Goal: Transaction & Acquisition: Purchase product/service

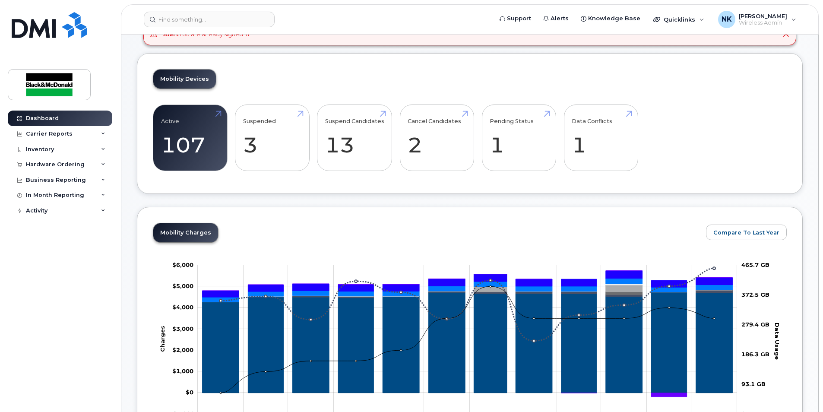
scroll to position [173, 0]
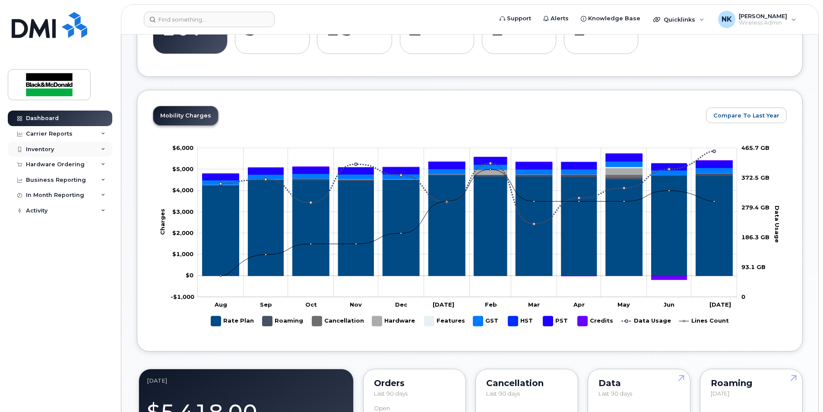
click at [37, 152] on div "Inventory" at bounding box center [40, 149] width 28 height 7
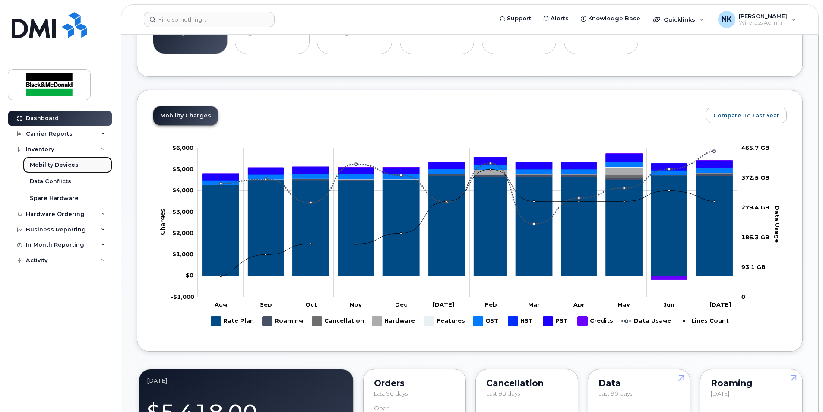
click at [47, 166] on div "Mobility Devices" at bounding box center [54, 165] width 49 height 8
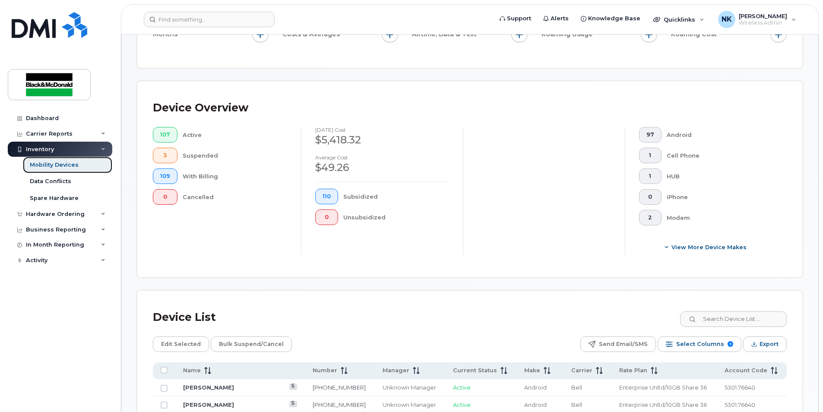
scroll to position [173, 0]
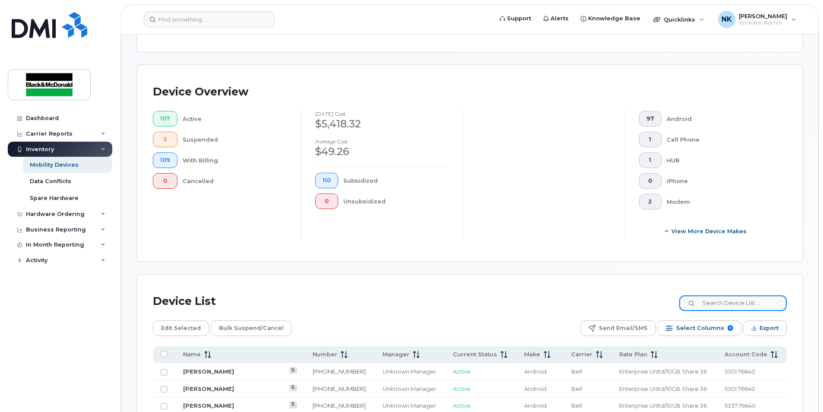
click at [735, 299] on input at bounding box center [733, 303] width 108 height 16
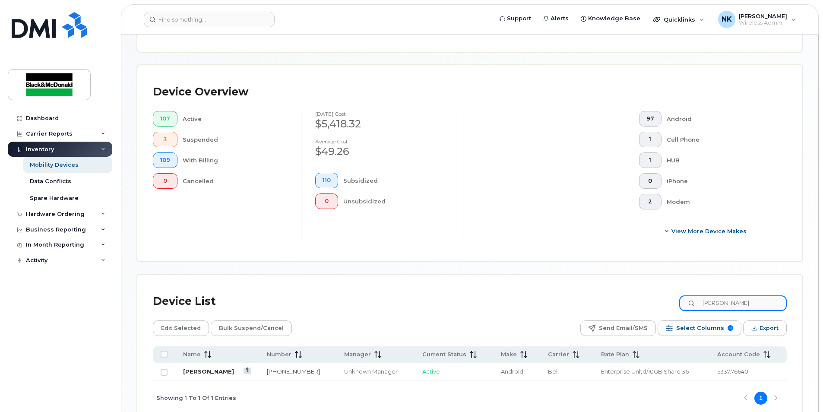
type input "bruce gall"
click at [207, 375] on link "[PERSON_NAME]" at bounding box center [208, 371] width 51 height 7
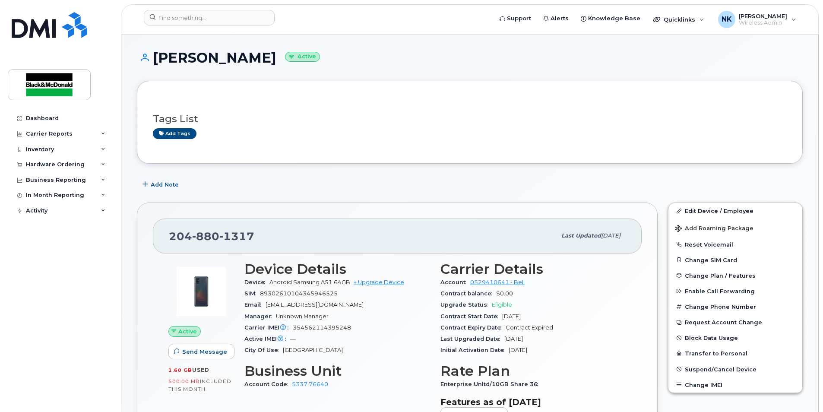
scroll to position [43, 0]
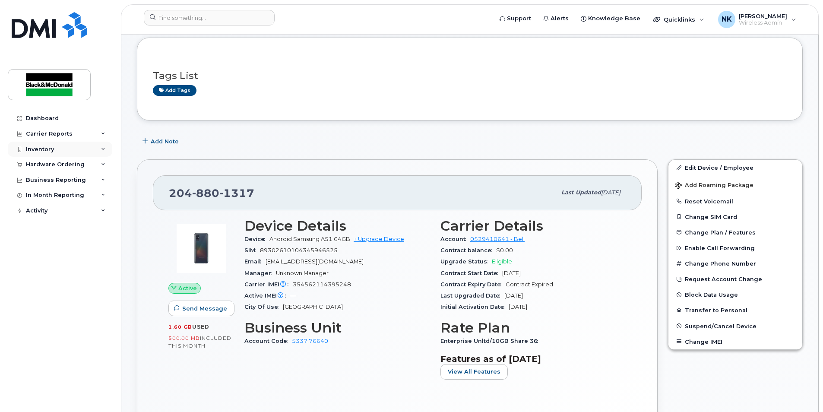
click at [42, 149] on div "Inventory" at bounding box center [40, 149] width 28 height 7
click at [52, 164] on div "Hardware Ordering" at bounding box center [55, 164] width 59 height 7
click at [40, 195] on div "Orders" at bounding box center [40, 197] width 21 height 8
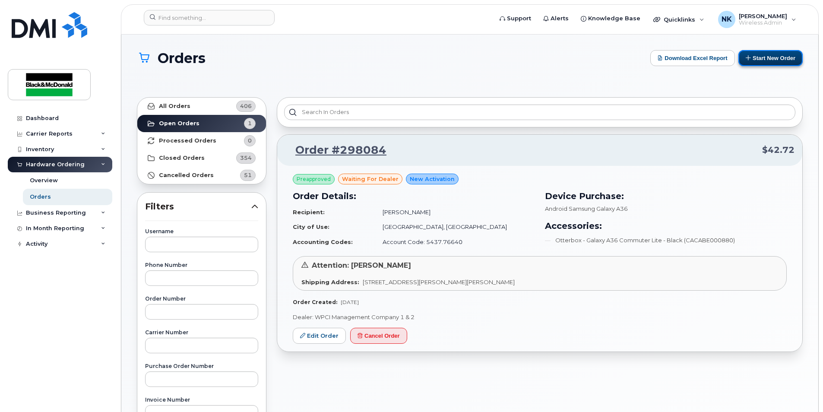
click at [773, 57] on button "Start New Order" at bounding box center [771, 58] width 64 height 16
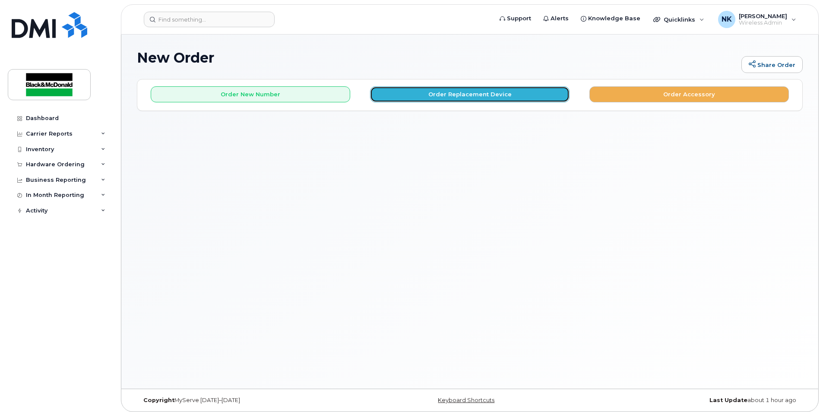
click at [534, 98] on button "Order Replacement Device" at bounding box center [470, 94] width 200 height 16
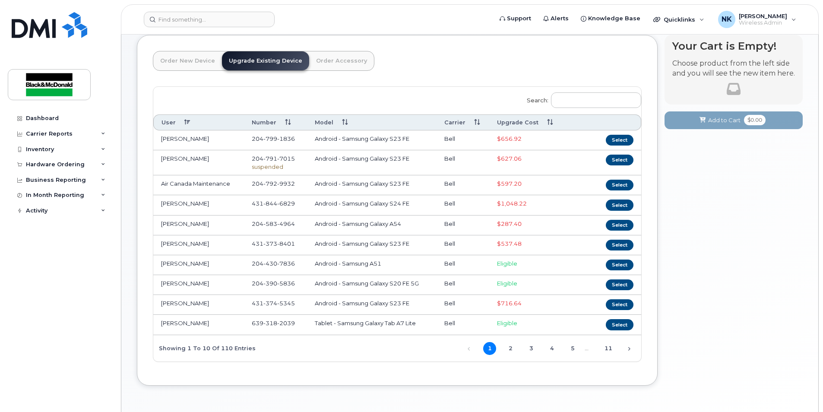
scroll to position [84, 0]
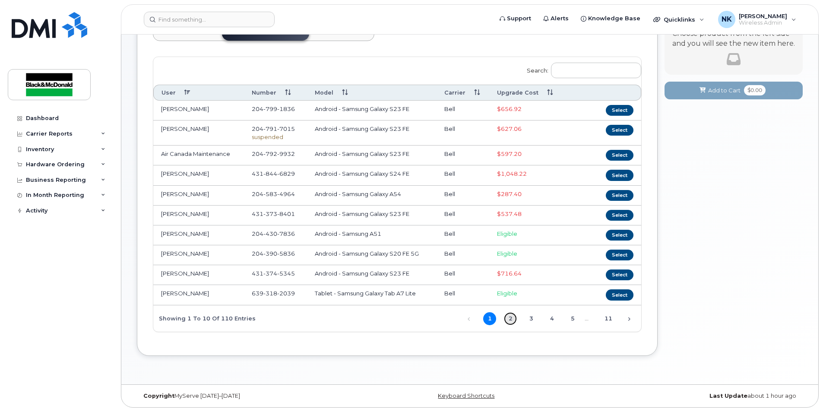
click at [513, 321] on link "2" at bounding box center [510, 318] width 13 height 13
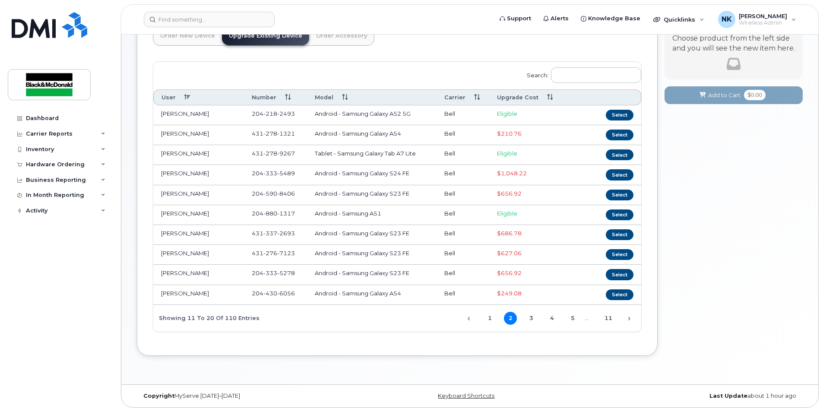
scroll to position [80, 0]
click at [492, 321] on link "1" at bounding box center [489, 318] width 13 height 13
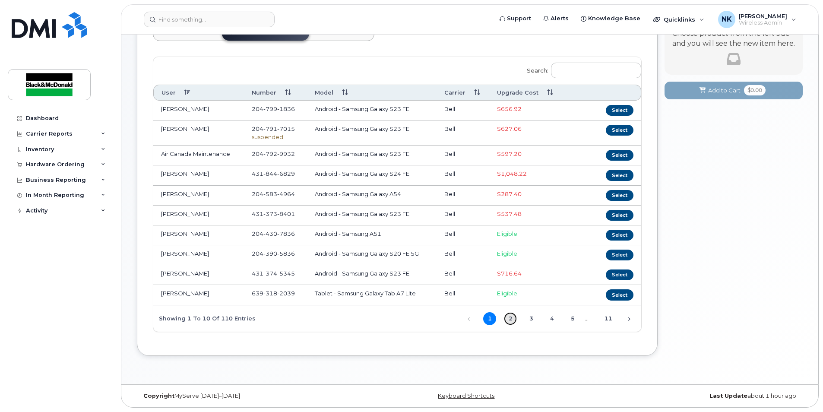
click at [512, 325] on link "2" at bounding box center [510, 318] width 13 height 13
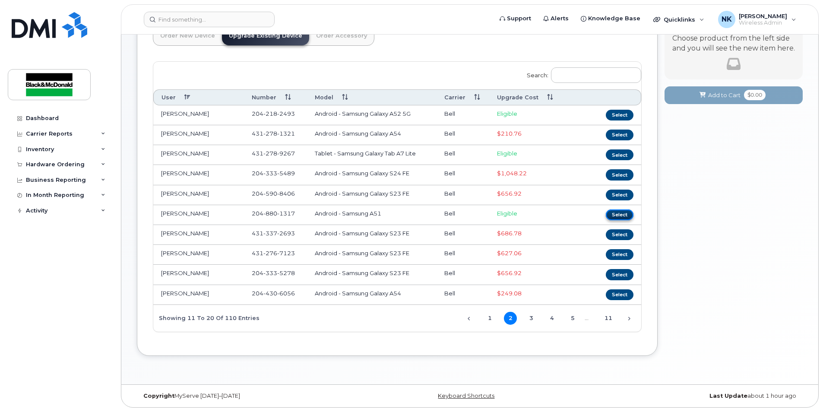
click at [619, 210] on button "Select" at bounding box center [620, 215] width 28 height 11
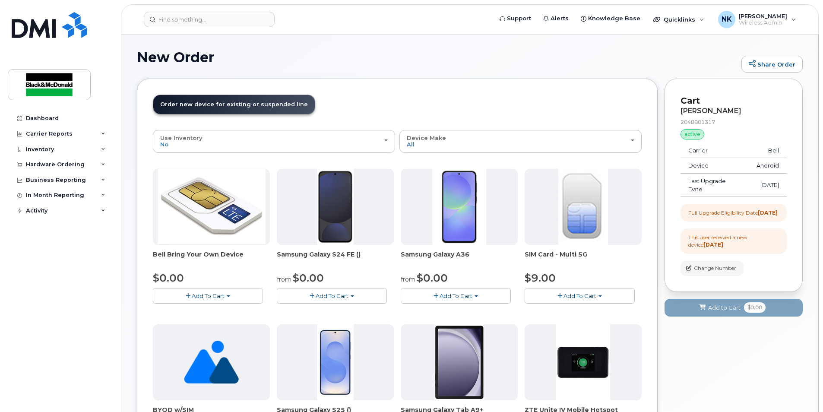
scroll to position [0, 0]
click at [473, 295] on button "Add To Cart" at bounding box center [456, 296] width 110 height 15
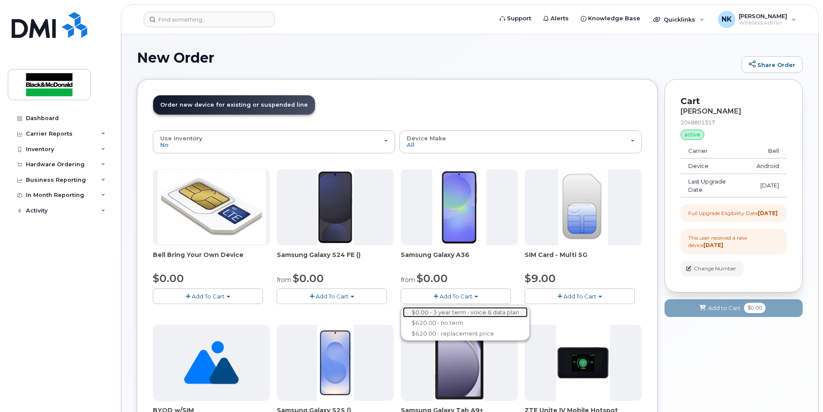
click at [486, 310] on link "$0.00 - 3 year term - voice & data plan" at bounding box center [465, 312] width 125 height 11
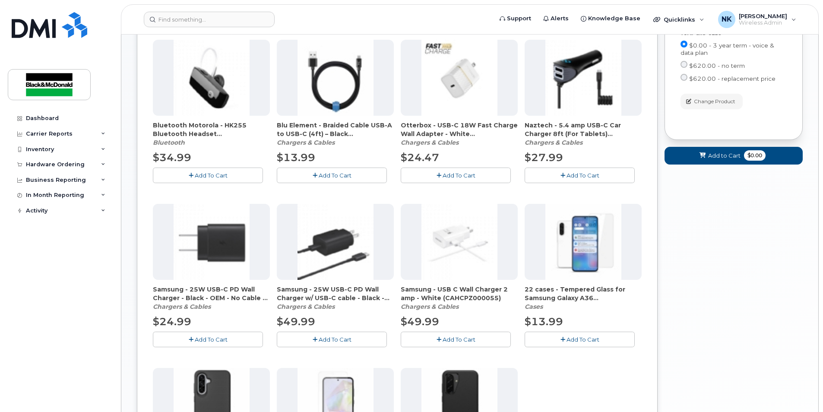
scroll to position [432, 0]
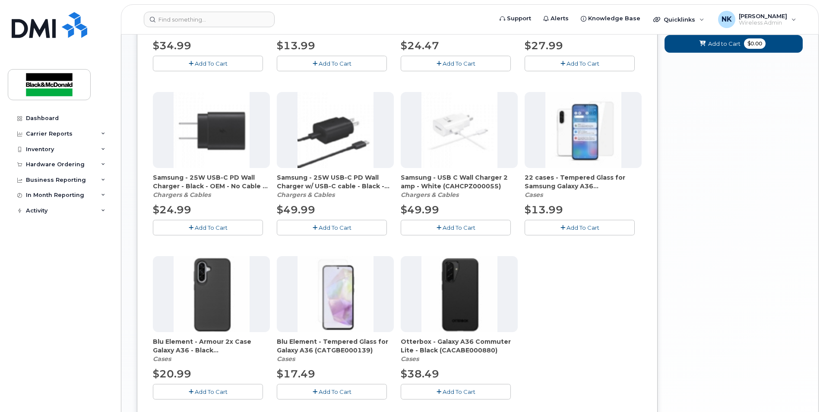
click at [350, 391] on span "Add To Cart" at bounding box center [335, 391] width 33 height 7
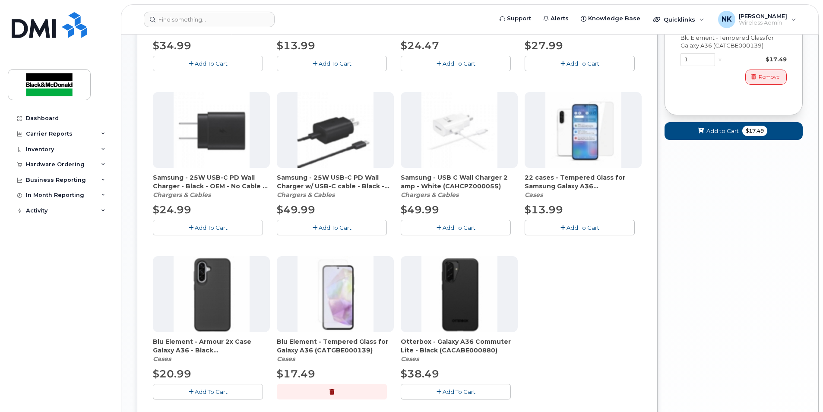
click at [481, 389] on button "Add To Cart" at bounding box center [456, 391] width 110 height 15
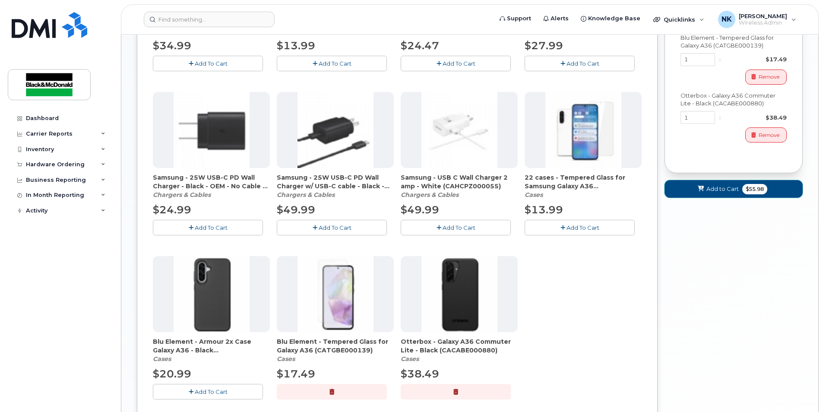
click at [722, 193] on span "Add to Cart" at bounding box center [723, 189] width 32 height 8
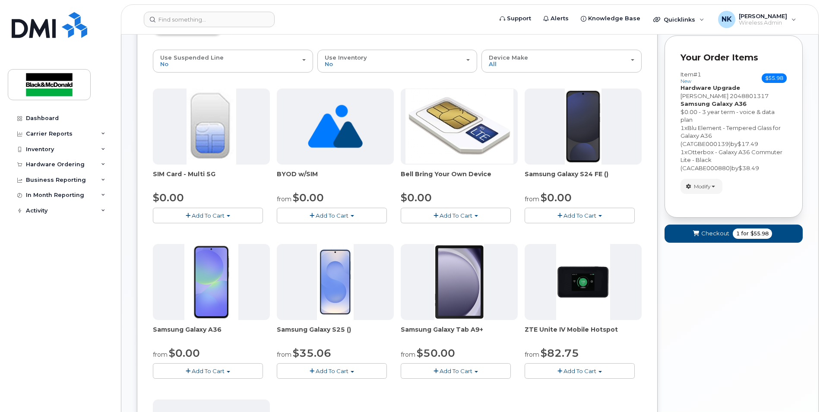
scroll to position [0, 0]
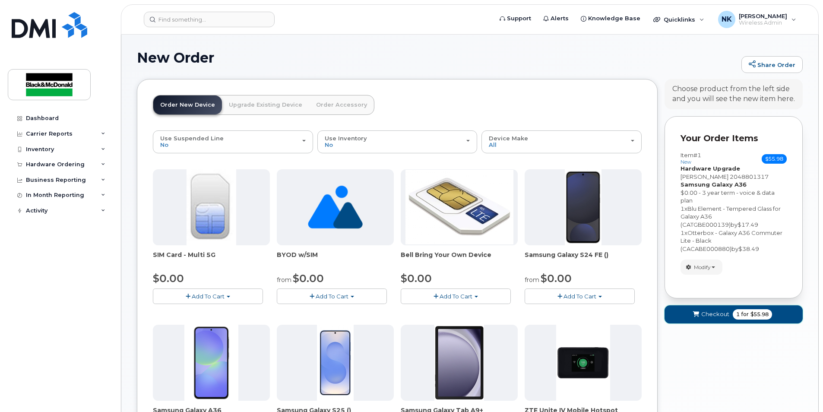
click at [714, 318] on span "Checkout" at bounding box center [716, 314] width 28 height 8
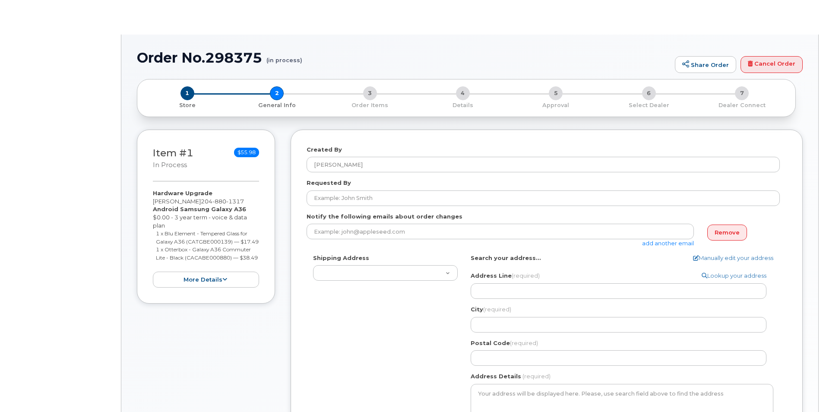
type textarea "1250 St John St Regina Saskatchewan S4R 1R9"
type input "Jay Orban"
select select
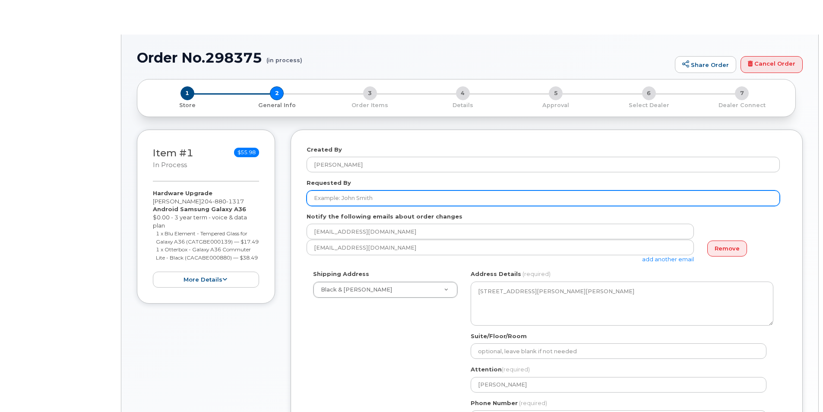
click at [382, 194] on input "Requested By" at bounding box center [543, 199] width 473 height 16
type input "[PERSON_NAME]"
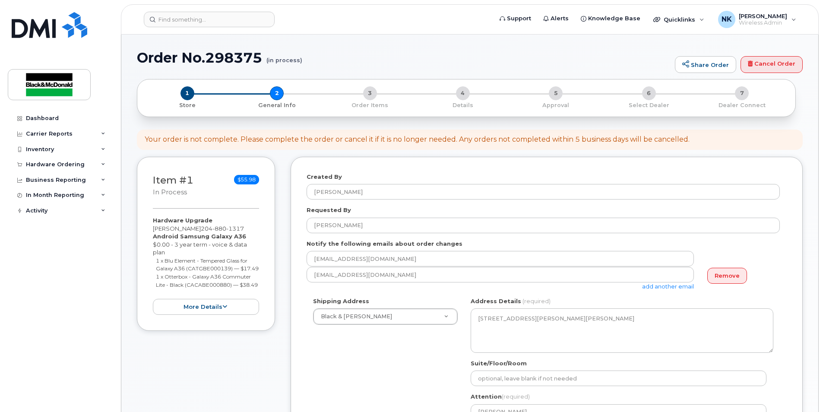
click at [302, 283] on div "Created By Nuray Kiamil Requested By Darren Carrette Notify the following email…" at bounding box center [547, 374] width 512 height 434
click at [722, 257] on div "bgallant@blackandmcdonald.com" at bounding box center [543, 259] width 473 height 16
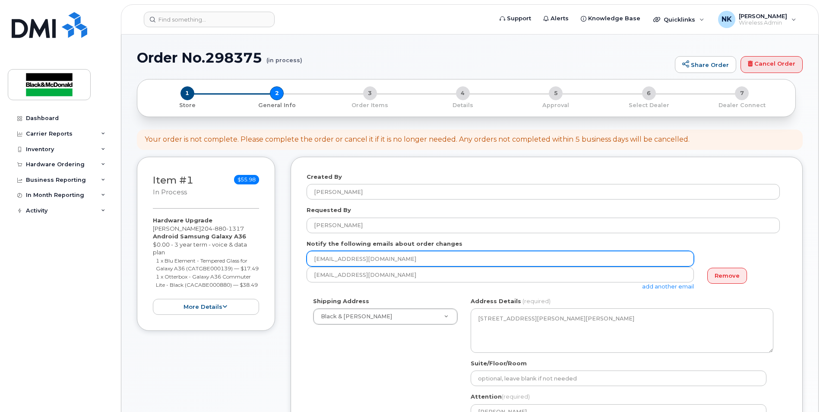
click at [654, 259] on input "bgallant@blackandmcdonald.com" at bounding box center [500, 259] width 387 height 16
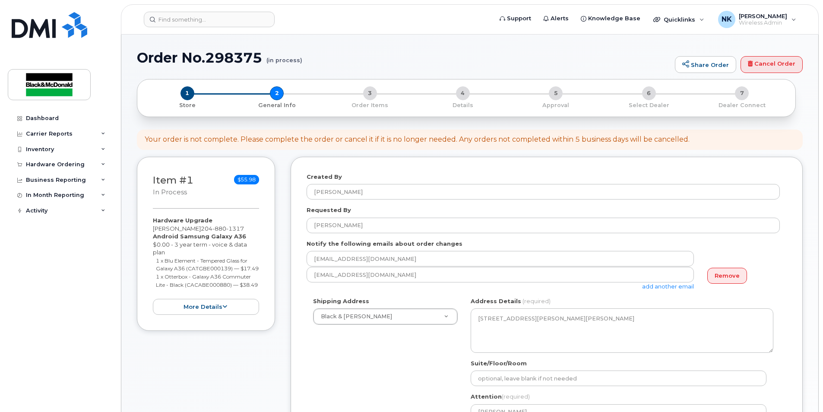
click at [735, 257] on div "[EMAIL_ADDRESS][DOMAIN_NAME]" at bounding box center [543, 259] width 473 height 16
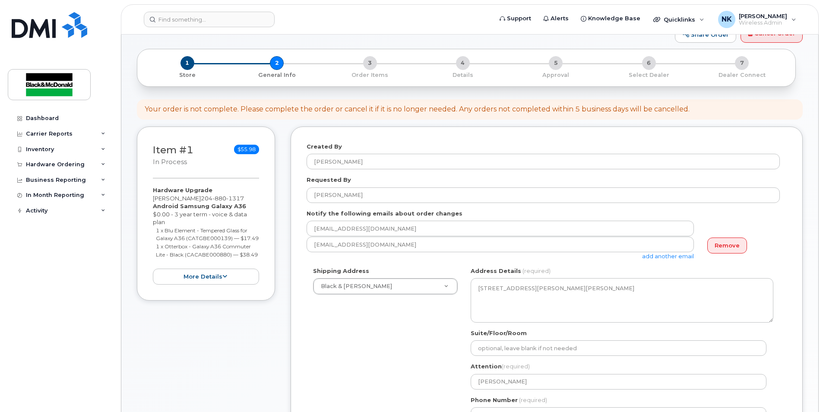
scroll to position [43, 0]
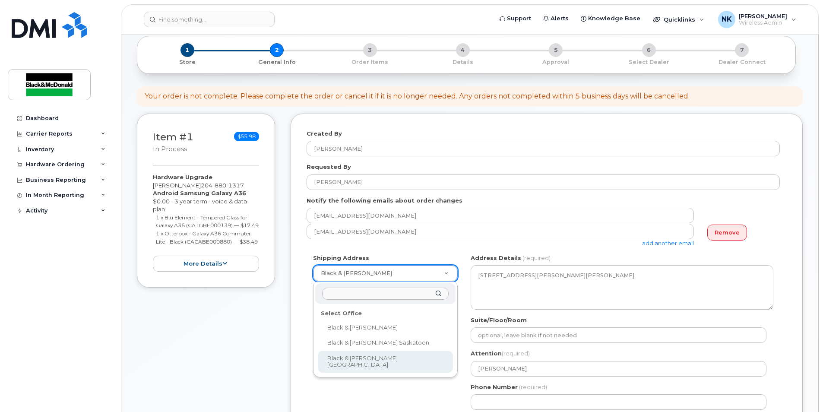
select select
type textarea "401A Weston Street Winnipeg Manitoba R3E 3H4"
type input "[PERSON_NAME]"
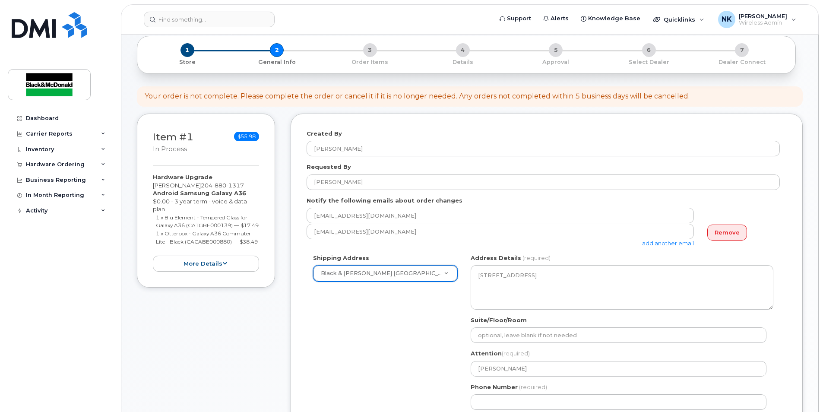
click at [413, 327] on div "Shipping Address Black & McDonald Winnipeg Black & McDonald Regina Black & McDo…" at bounding box center [543, 335] width 473 height 162
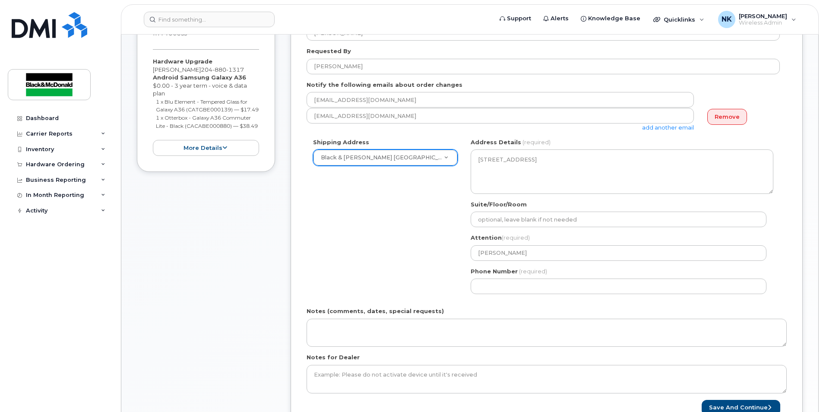
scroll to position [216, 0]
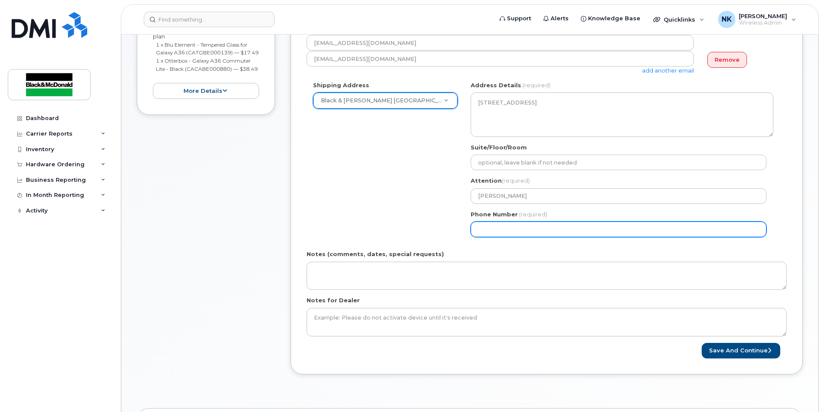
click at [508, 233] on input "Phone Number" at bounding box center [619, 230] width 296 height 16
type input "2047744403"
select select
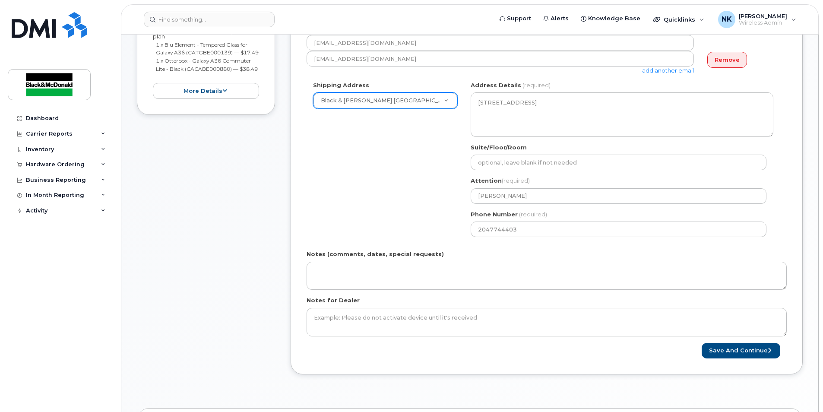
click at [423, 232] on div "Shipping Address Black & McDonald Winnipeg Black & McDonald Regina Black & McDo…" at bounding box center [543, 162] width 473 height 162
click at [729, 355] on button "Save and Continue" at bounding box center [741, 351] width 79 height 16
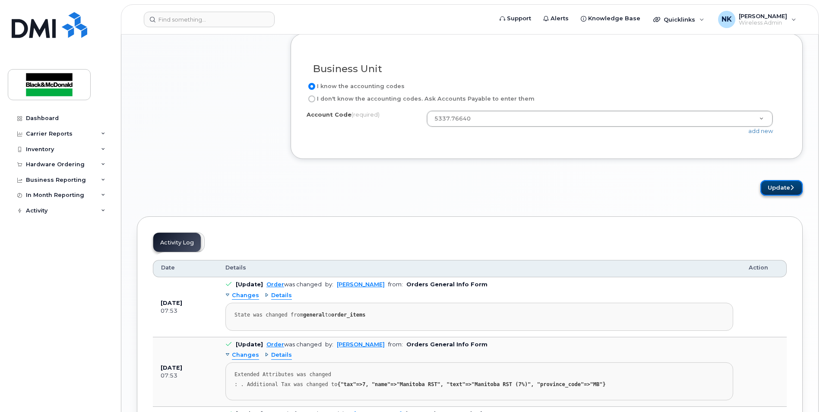
click at [778, 186] on button "Update" at bounding box center [782, 188] width 42 height 16
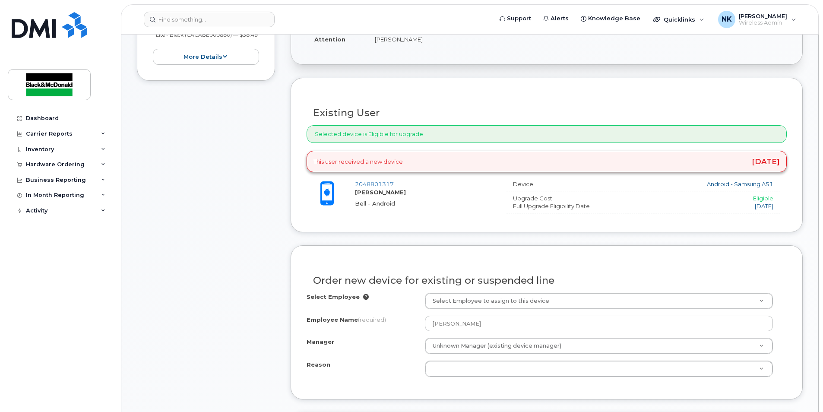
scroll to position [136, 0]
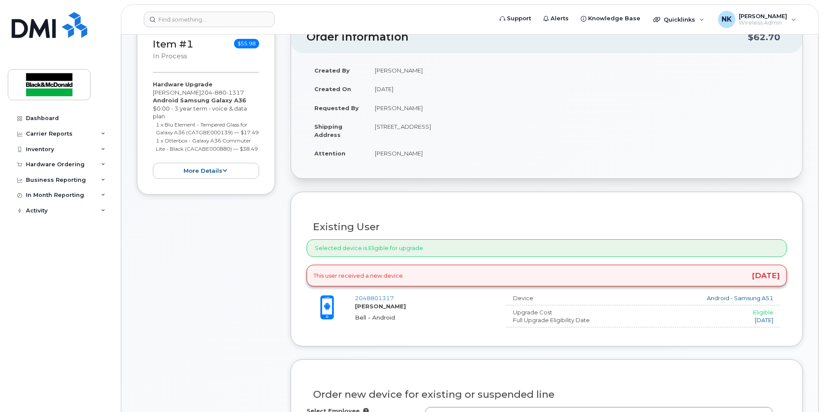
click at [442, 284] on div "This user received a new device 4 years ago" at bounding box center [547, 276] width 480 height 22
click at [441, 279] on div "This user received a new device 4 years ago" at bounding box center [547, 276] width 480 height 22
click at [444, 241] on div "Selected device is Eligible for upgrade" at bounding box center [547, 248] width 480 height 18
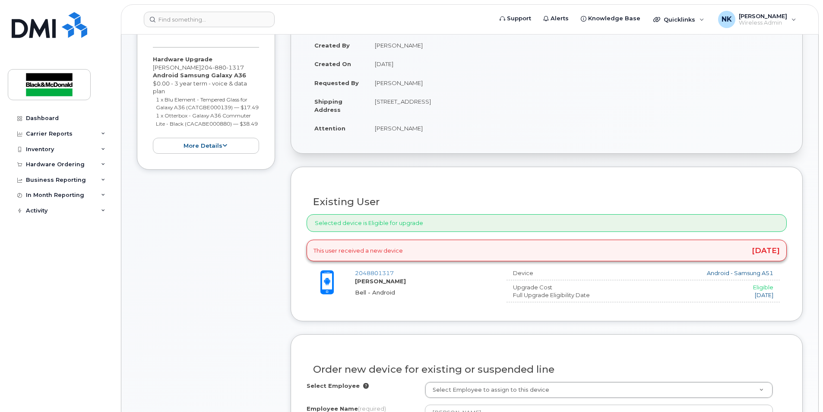
scroll to position [302, 0]
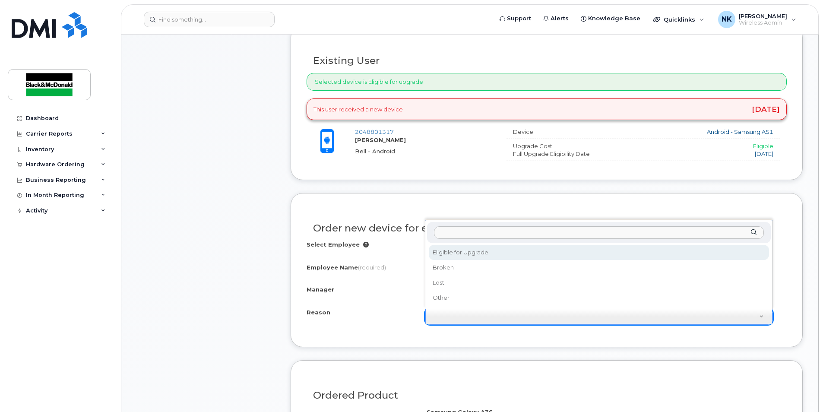
click at [486, 241] on div "Reason" at bounding box center [599, 232] width 344 height 21
select select "eligible_for_upgrade"
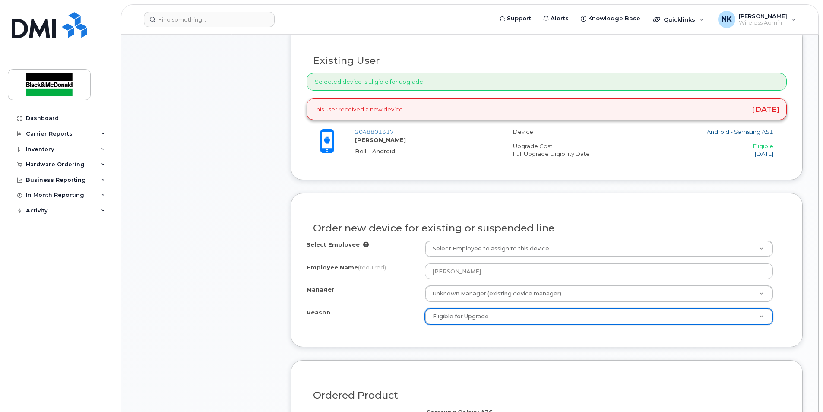
click at [454, 206] on div "Order new device for existing or suspended line Select Employee Select Employee…" at bounding box center [547, 270] width 512 height 154
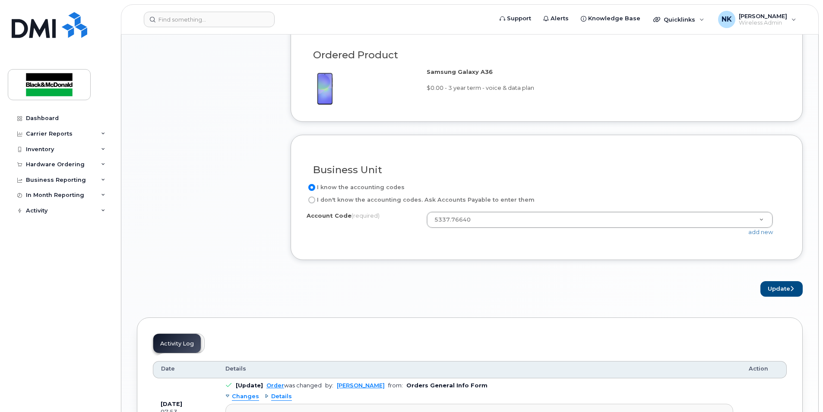
scroll to position [648, 0]
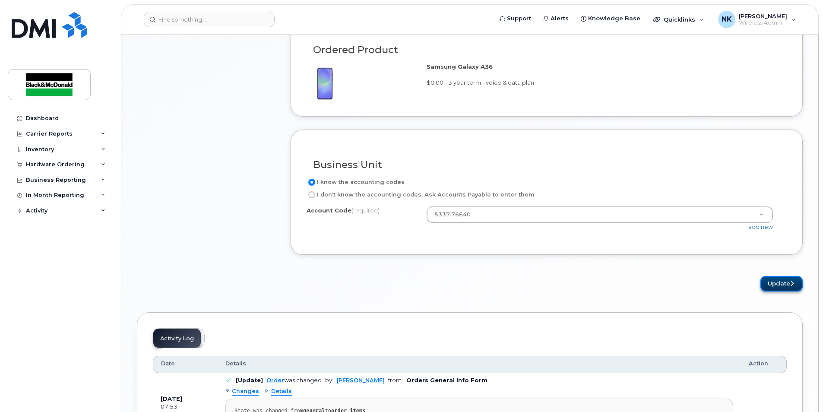
click at [793, 283] on icon "submit" at bounding box center [792, 284] width 3 height 6
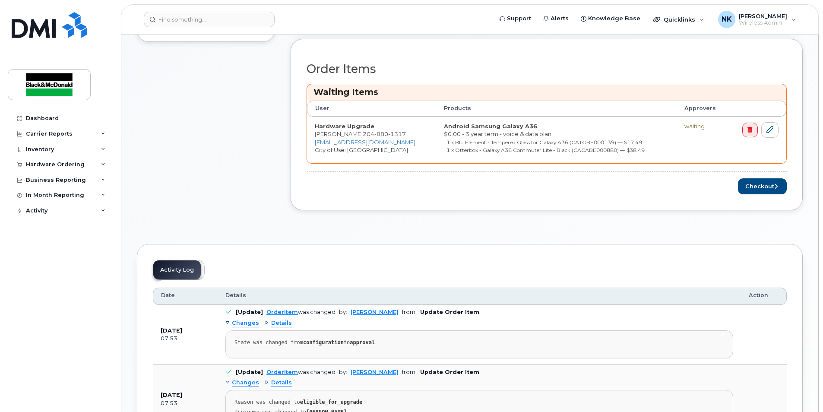
scroll to position [311, 0]
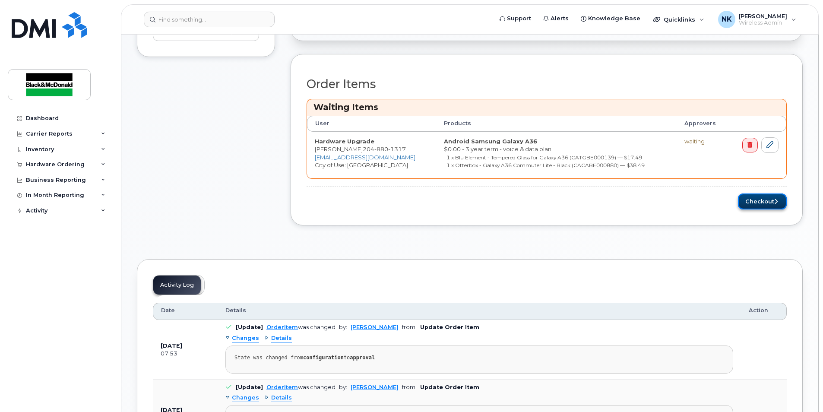
click at [758, 200] on button "Checkout" at bounding box center [762, 202] width 49 height 16
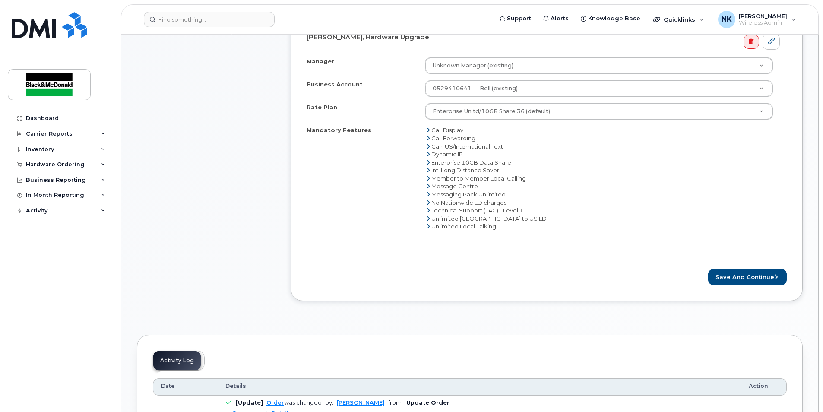
scroll to position [389, 0]
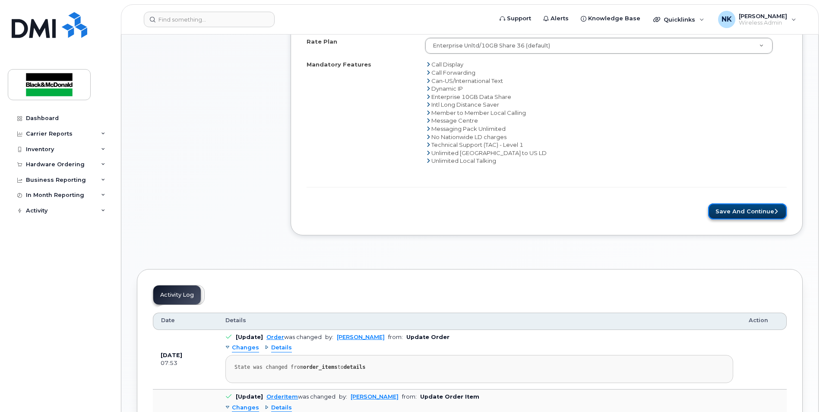
click at [750, 209] on button "Save and Continue" at bounding box center [747, 211] width 79 height 16
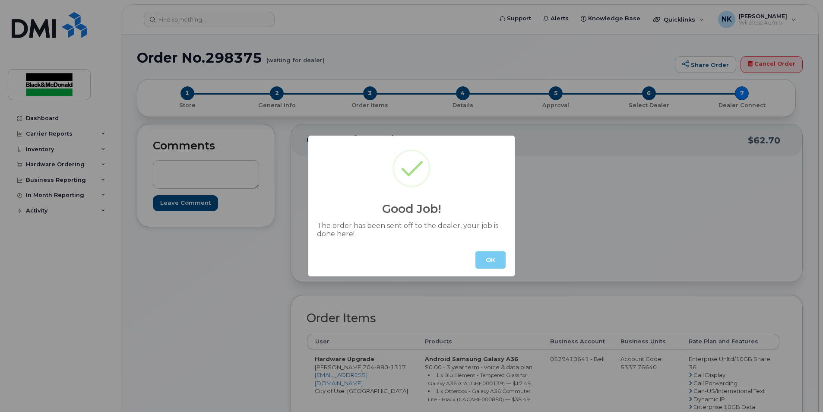
click at [491, 266] on button "OK" at bounding box center [491, 259] width 30 height 17
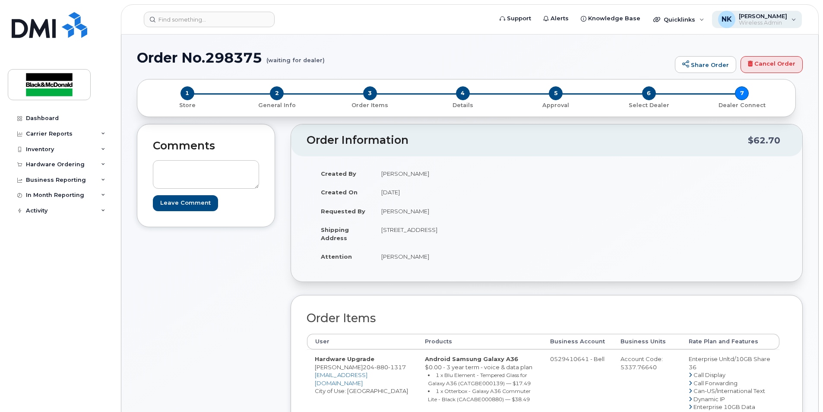
drag, startPoint x: 751, startPoint y: 13, endPoint x: 757, endPoint y: 14, distance: 6.1
click at [751, 13] on span "[PERSON_NAME]" at bounding box center [763, 16] width 48 height 7
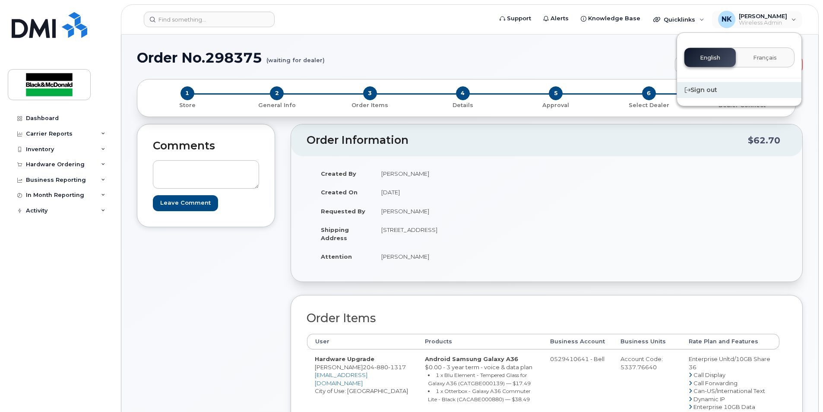
click at [707, 91] on div "Sign out" at bounding box center [739, 90] width 124 height 16
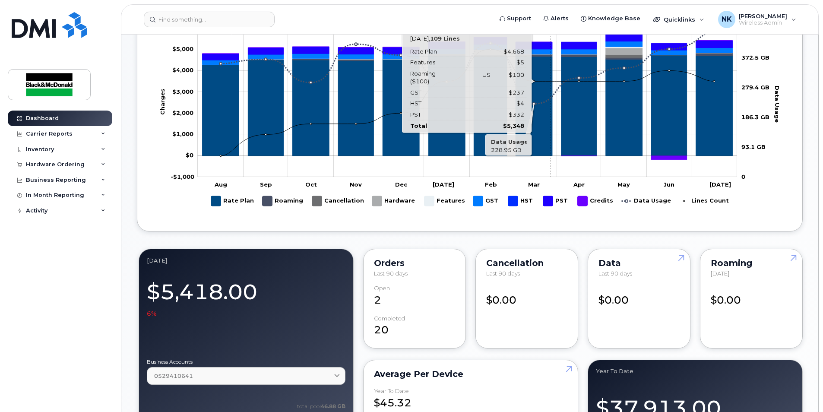
scroll to position [475, 0]
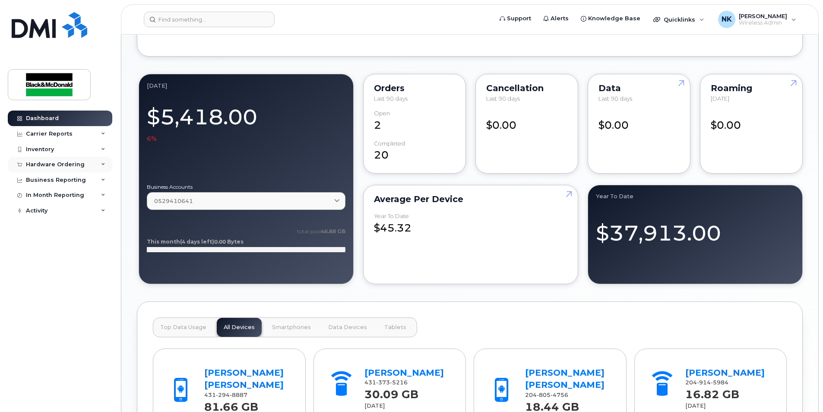
click at [55, 164] on div "Hardware Ordering" at bounding box center [55, 164] width 59 height 7
click at [47, 200] on div "Orders" at bounding box center [40, 197] width 21 height 8
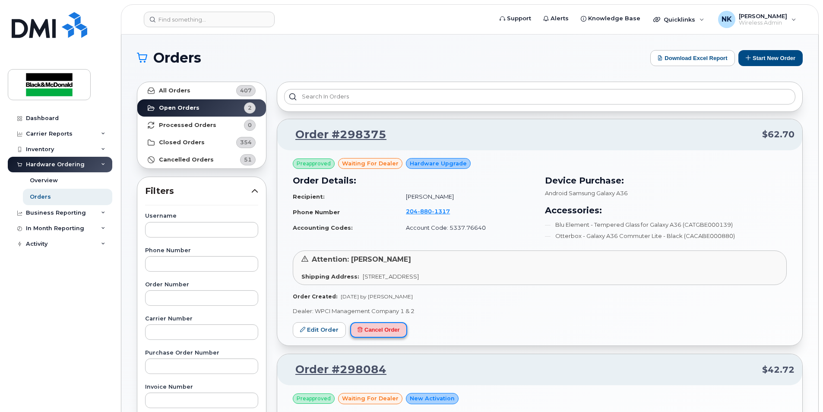
click at [393, 331] on button "Cancel Order" at bounding box center [378, 330] width 57 height 16
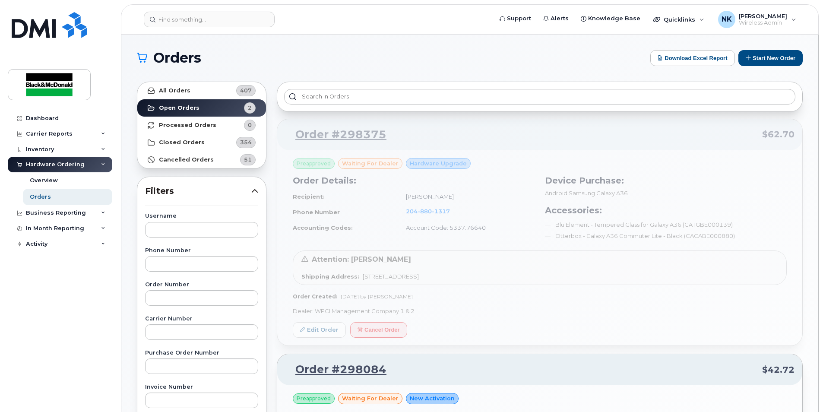
click at [382, 204] on div "Order #298375 $62.70 Preapproved waiting for dealer Hardware Upgrade Order Deta…" at bounding box center [540, 345] width 526 height 453
click at [33, 152] on div "Inventory" at bounding box center [40, 149] width 28 height 7
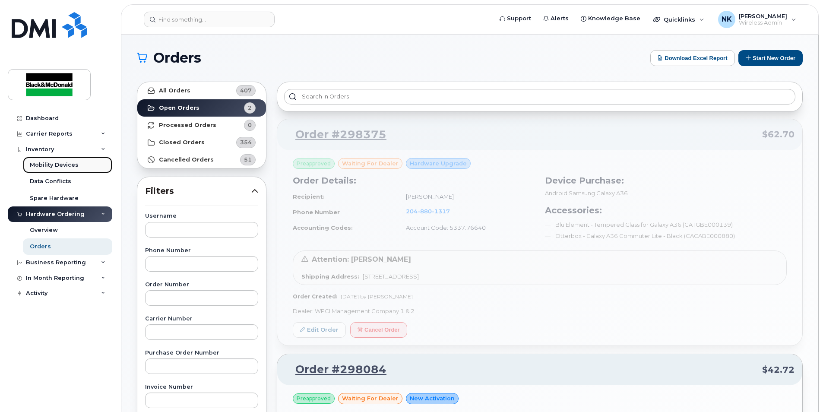
click at [42, 165] on div "Mobility Devices" at bounding box center [54, 165] width 49 height 8
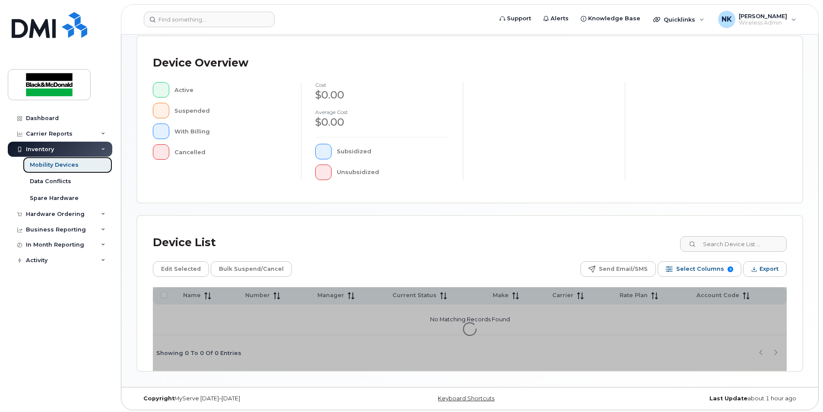
scroll to position [183, 0]
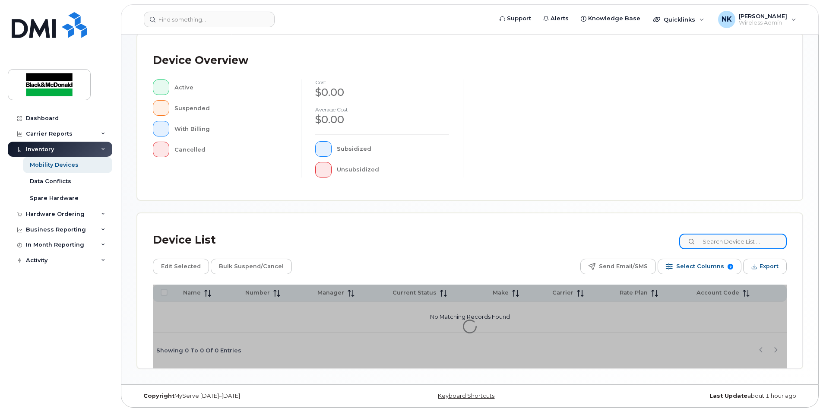
click at [713, 238] on input at bounding box center [733, 242] width 108 height 16
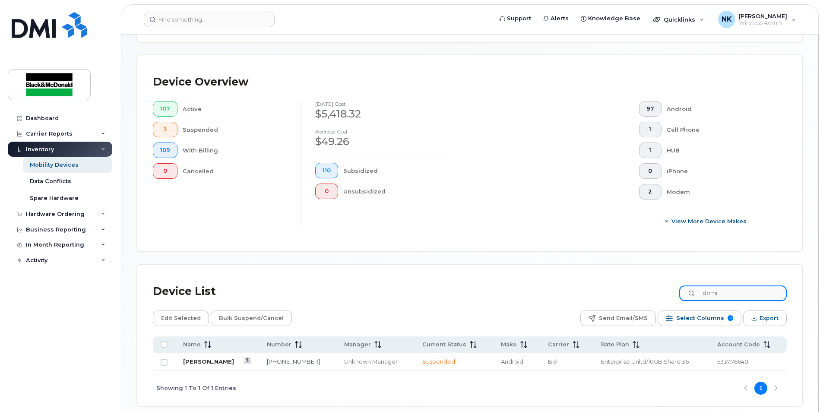
type input "domi"
click at [209, 363] on link "[PERSON_NAME]" at bounding box center [208, 361] width 51 height 7
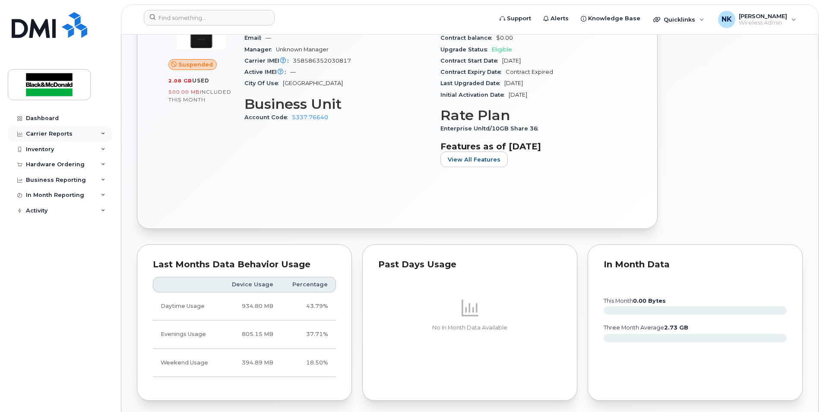
scroll to position [259, 0]
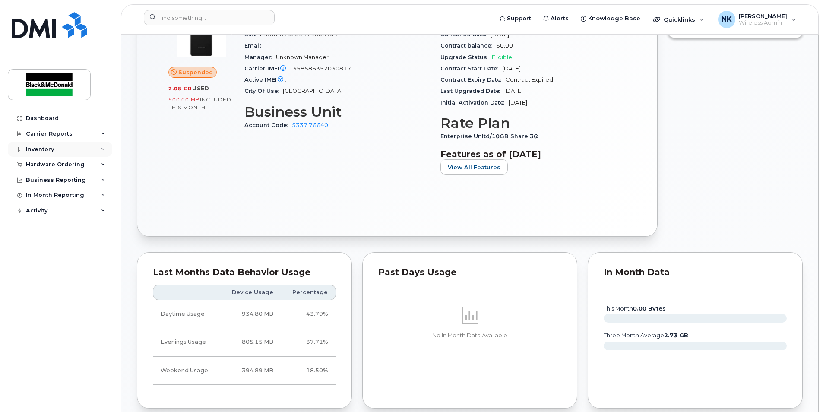
click at [48, 150] on div "Inventory" at bounding box center [40, 149] width 28 height 7
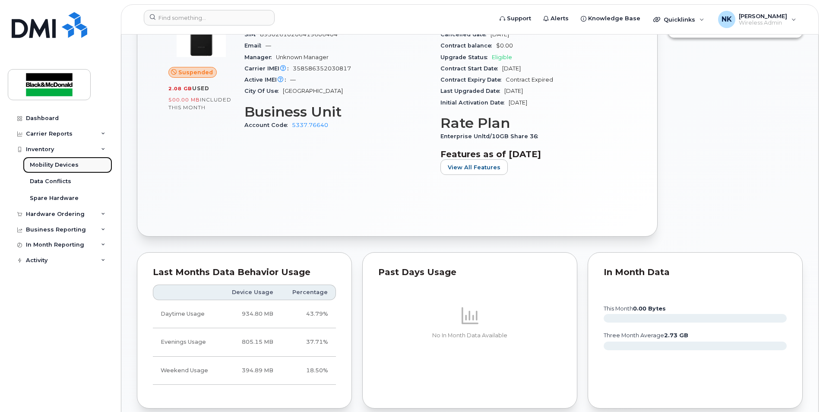
click at [55, 168] on div "Mobility Devices" at bounding box center [54, 165] width 49 height 8
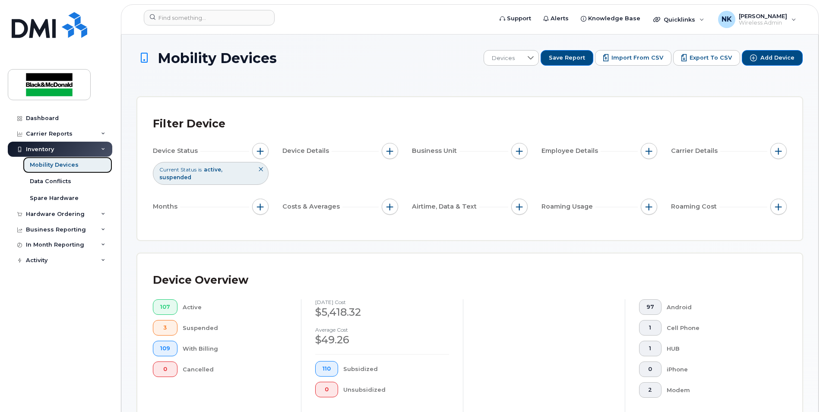
scroll to position [198, 0]
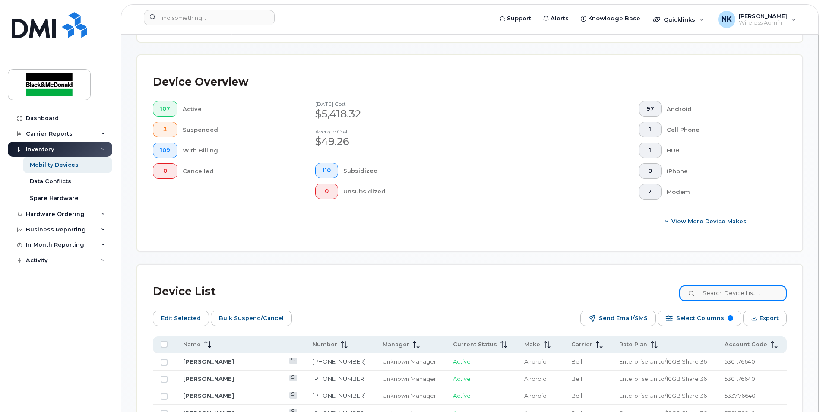
click at [736, 292] on input at bounding box center [733, 294] width 108 height 16
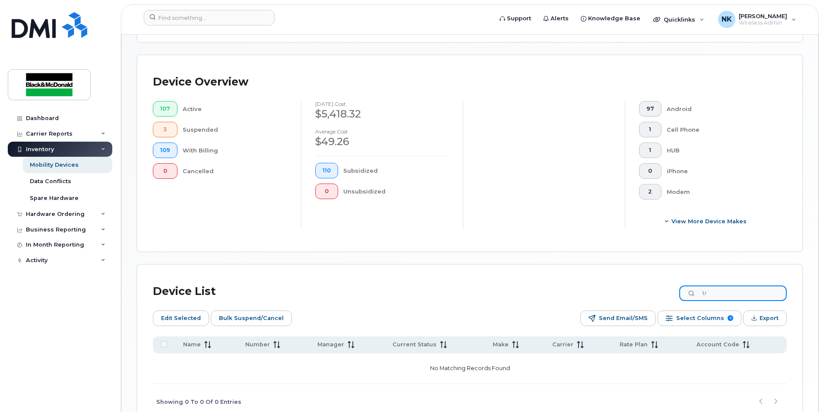
type input "t"
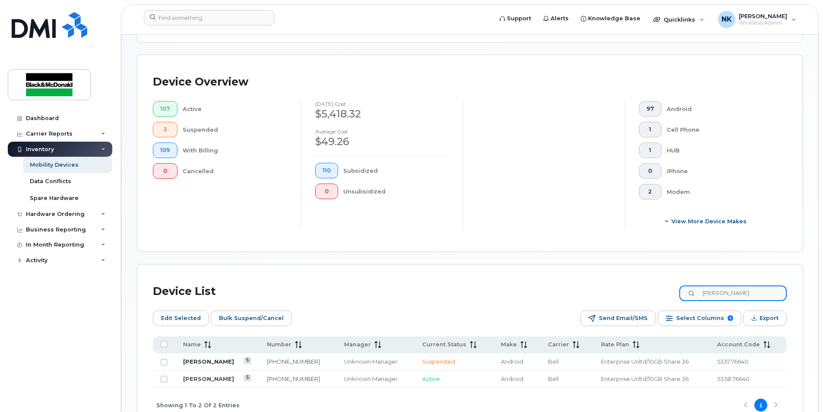
type input "adam"
click at [210, 365] on link "[PERSON_NAME]" at bounding box center [208, 361] width 51 height 7
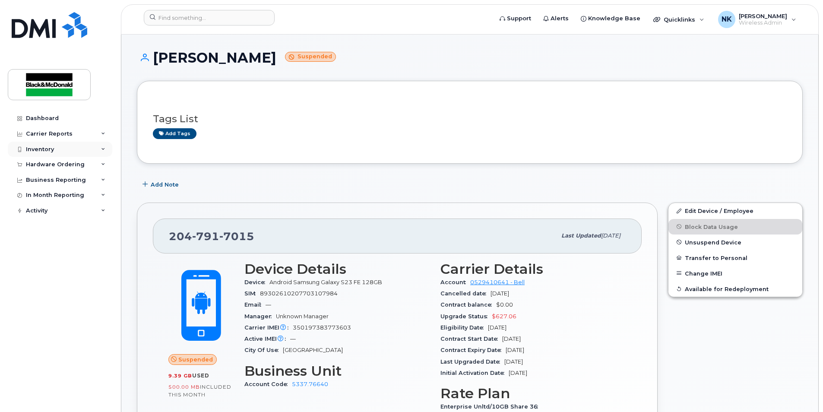
click at [44, 146] on div "Inventory" at bounding box center [40, 149] width 28 height 7
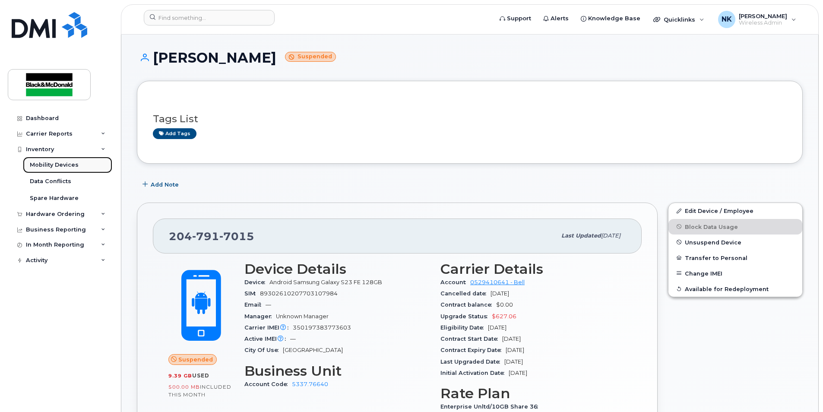
click at [49, 162] on div "Mobility Devices" at bounding box center [54, 165] width 49 height 8
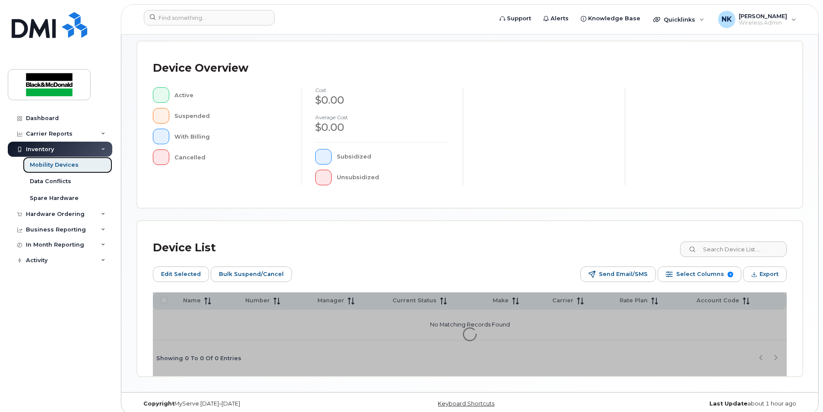
scroll to position [198, 0]
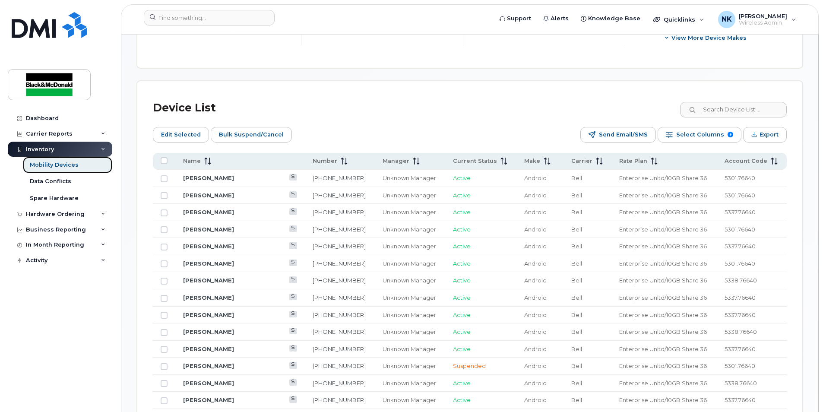
scroll to position [371, 0]
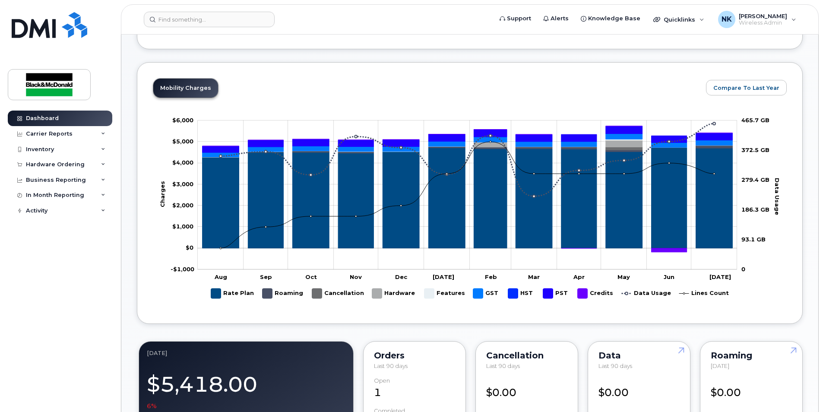
scroll to position [130, 0]
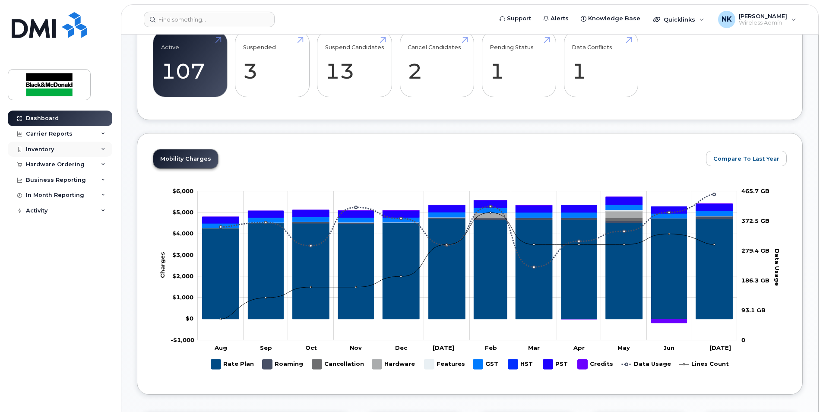
click at [53, 150] on div "Inventory" at bounding box center [40, 149] width 28 height 7
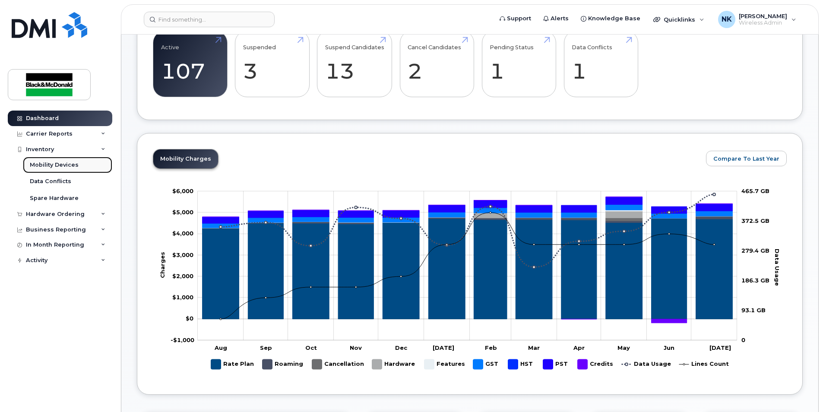
click at [59, 163] on div "Mobility Devices" at bounding box center [54, 165] width 49 height 8
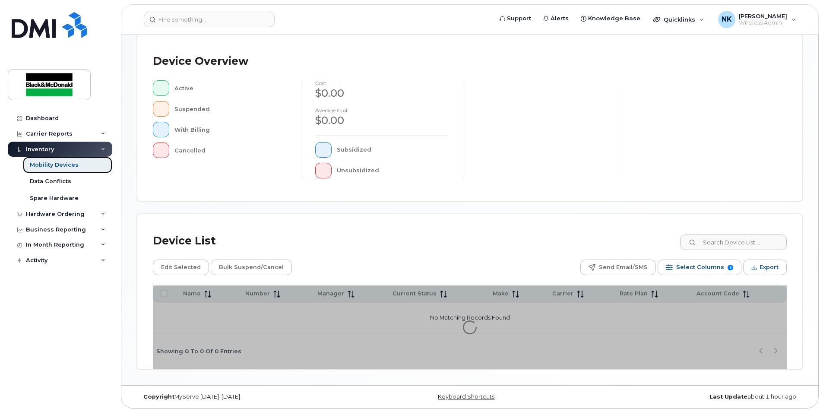
scroll to position [183, 0]
click at [719, 239] on input at bounding box center [733, 242] width 108 height 16
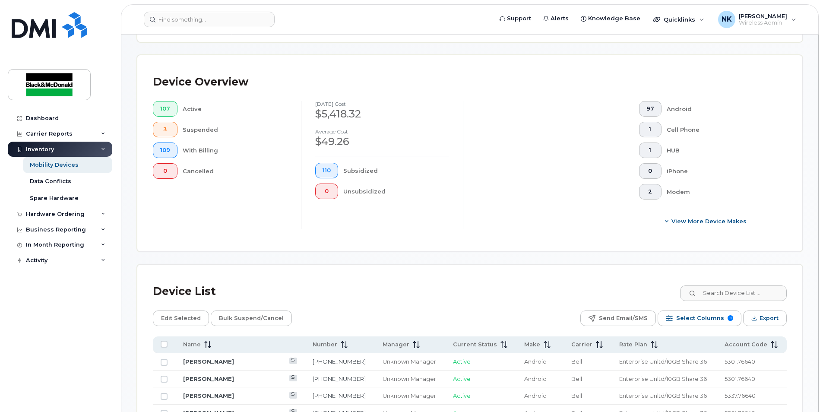
click at [732, 241] on div "Device Overview 107 Active 3 Suspended 109 With Billing 0 Cancelled July 2025 c…" at bounding box center [469, 153] width 665 height 196
click at [733, 295] on input at bounding box center [733, 294] width 108 height 16
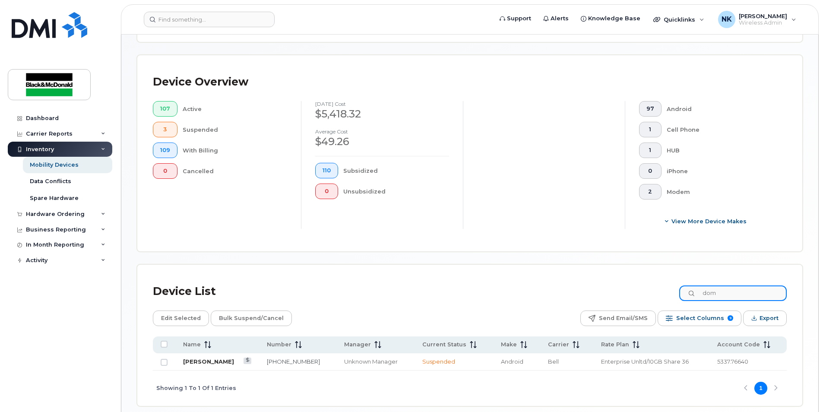
type input "dom"
click at [224, 364] on link "Dominic Cazeau" at bounding box center [208, 361] width 51 height 7
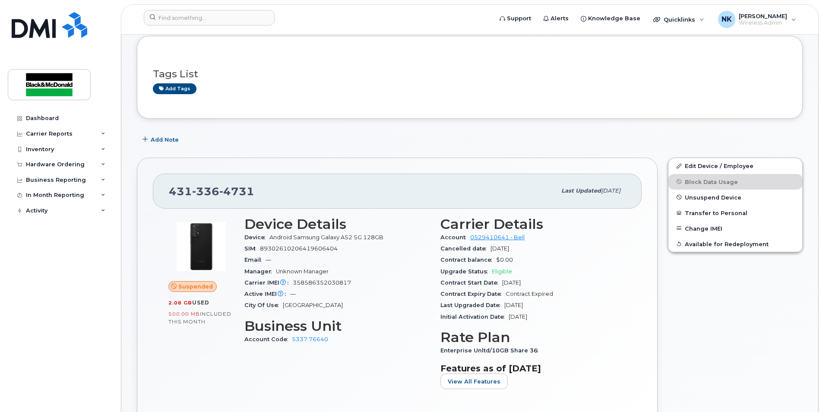
scroll to position [130, 0]
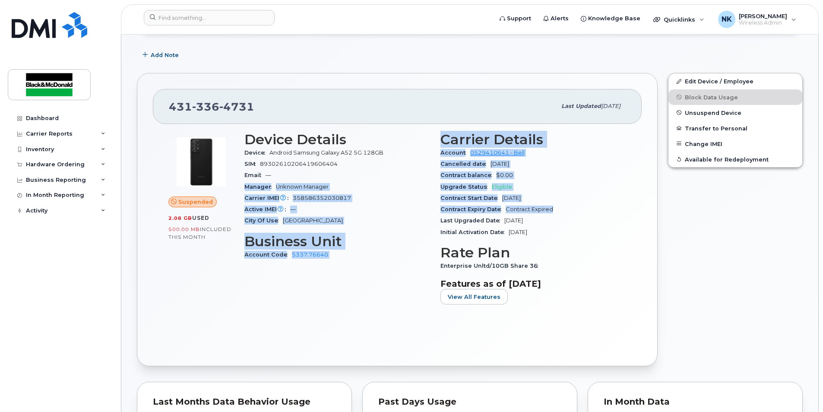
drag, startPoint x: 556, startPoint y: 215, endPoint x: 382, endPoint y: 175, distance: 178.5
click at [382, 175] on div "Device Details Device Android Samsung Galaxy A52 5G 128GB SIM [TECHNICAL_ID] Em…" at bounding box center [435, 222] width 392 height 191
drag, startPoint x: 382, startPoint y: 175, endPoint x: 408, endPoint y: 184, distance: 26.8
click at [408, 184] on div "Manager Unknown Manager" at bounding box center [337, 186] width 186 height 11
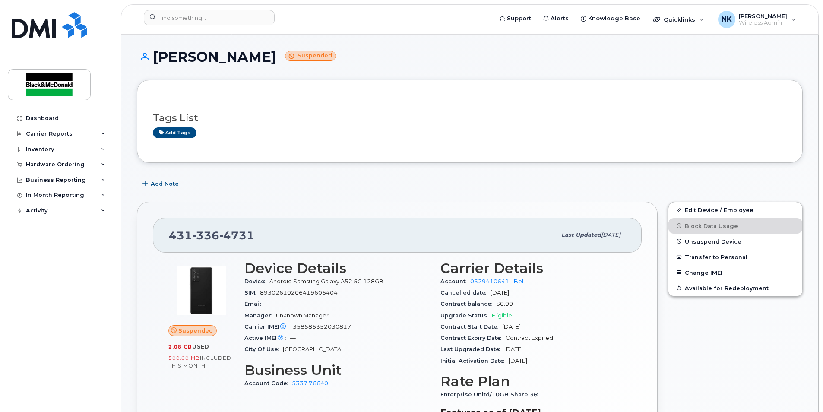
scroll to position [0, 0]
click at [41, 148] on div "Inventory" at bounding box center [40, 149] width 28 height 7
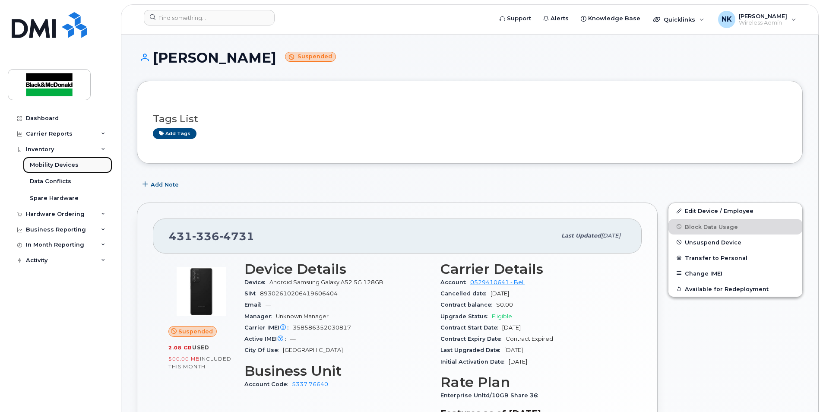
click at [49, 170] on link "Mobility Devices" at bounding box center [67, 165] width 89 height 16
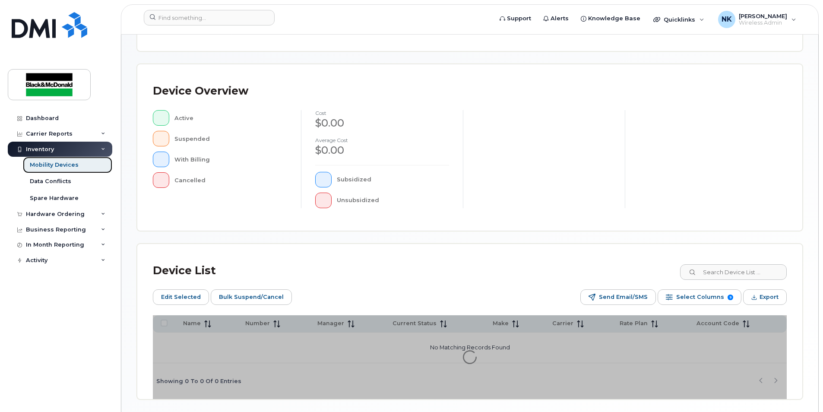
scroll to position [198, 0]
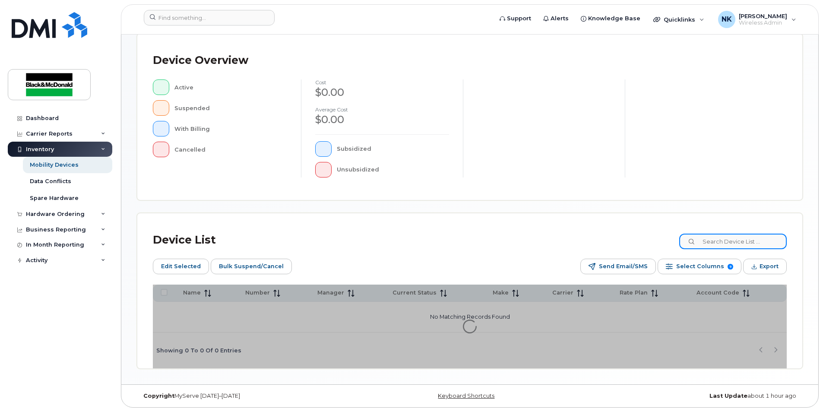
click at [721, 248] on input at bounding box center [733, 242] width 108 height 16
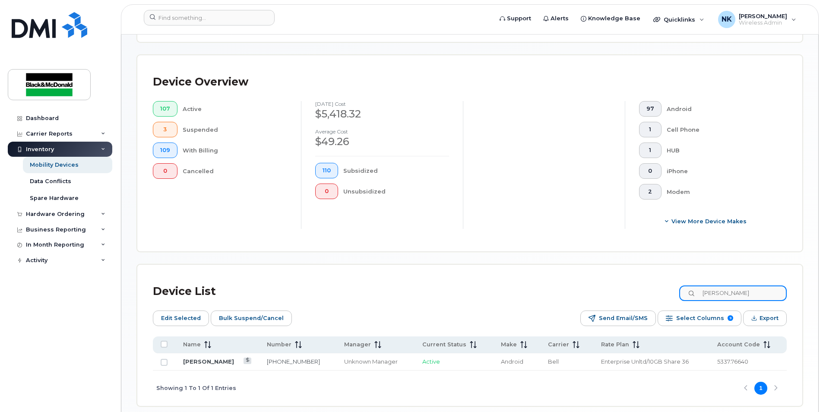
type input "bruce gall"
click at [214, 357] on td "Bruce Gallant" at bounding box center [217, 361] width 84 height 17
click at [213, 362] on link "Bruce Gallant" at bounding box center [208, 361] width 51 height 7
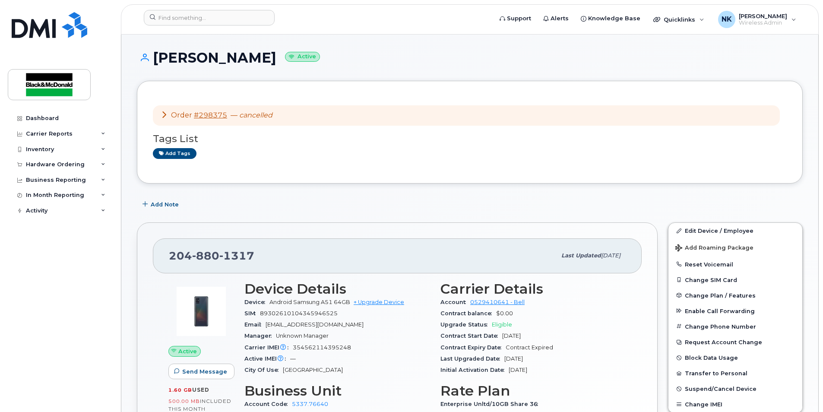
scroll to position [130, 0]
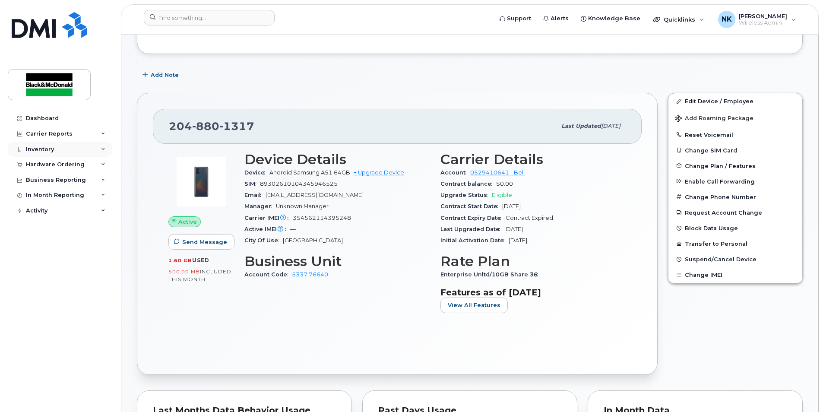
click at [51, 145] on div "Inventory" at bounding box center [60, 150] width 105 height 16
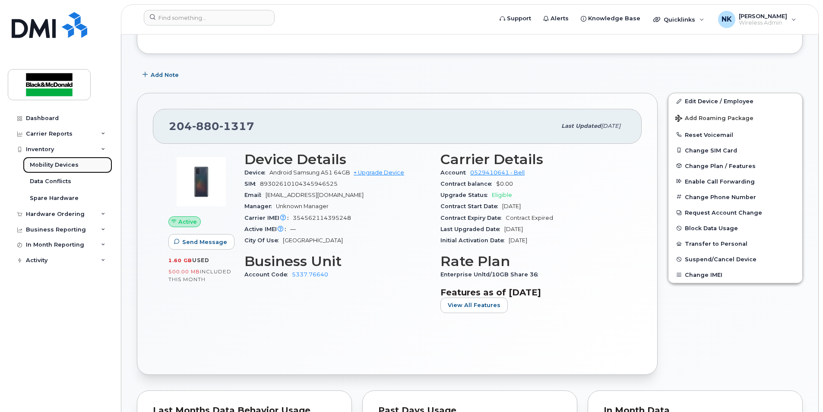
click at [51, 166] on div "Mobility Devices" at bounding box center [54, 165] width 49 height 8
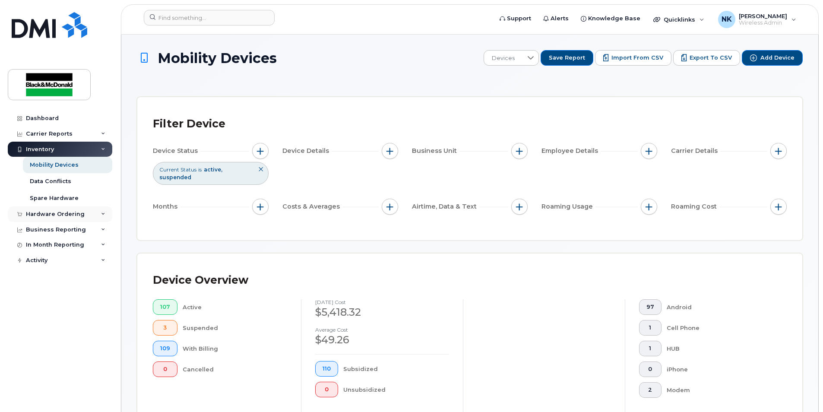
click at [55, 215] on div "Hardware Ordering" at bounding box center [55, 214] width 59 height 7
click at [37, 250] on div "Orders" at bounding box center [40, 247] width 21 height 8
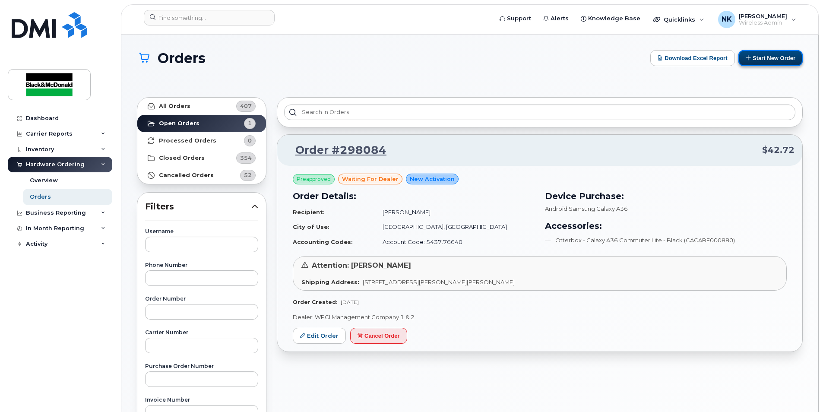
click at [771, 60] on button "Start New Order" at bounding box center [771, 58] width 64 height 16
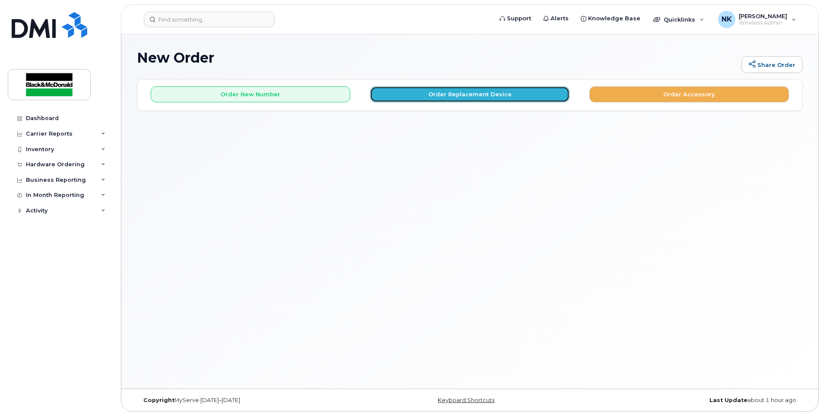
click at [470, 94] on button "Order Replacement Device" at bounding box center [470, 94] width 200 height 16
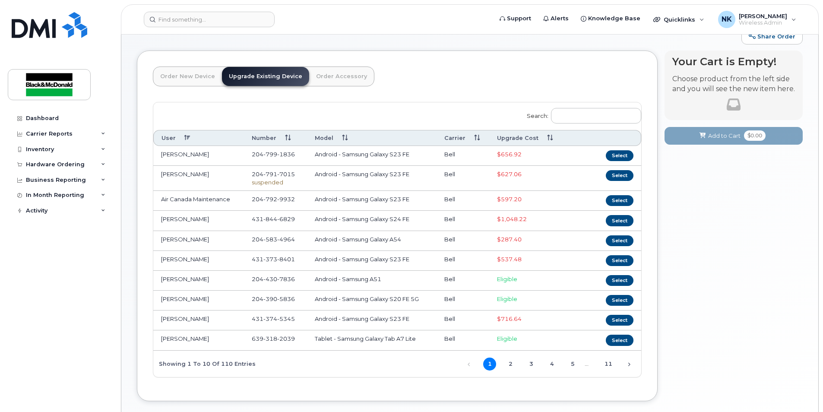
scroll to position [43, 0]
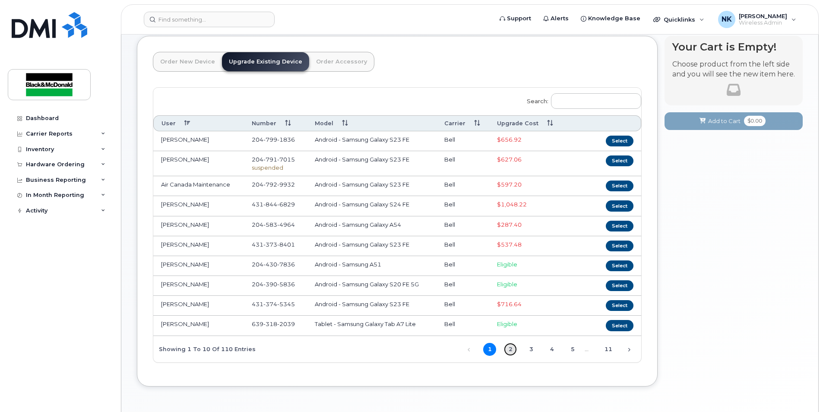
click at [513, 356] on link "2" at bounding box center [510, 349] width 13 height 13
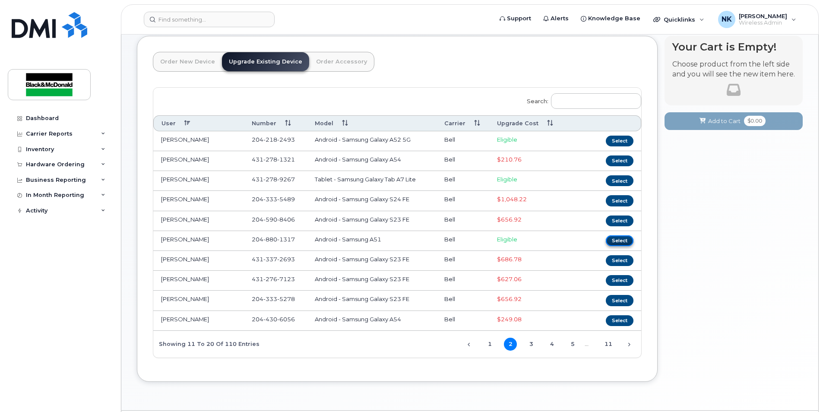
click at [621, 246] on button "Select" at bounding box center [620, 240] width 28 height 11
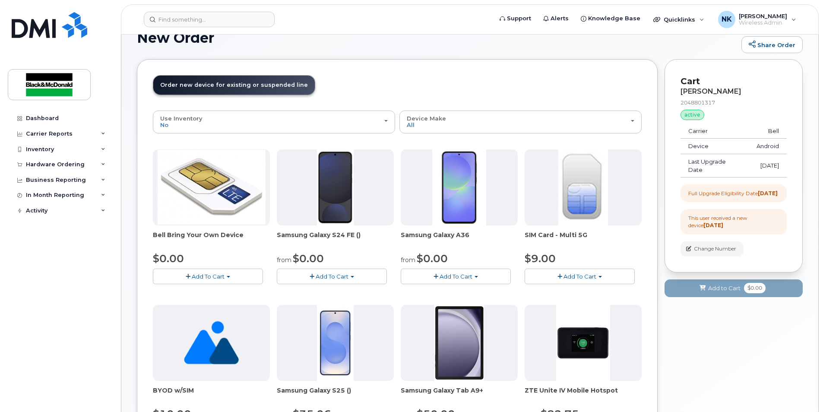
scroll to position [0, 0]
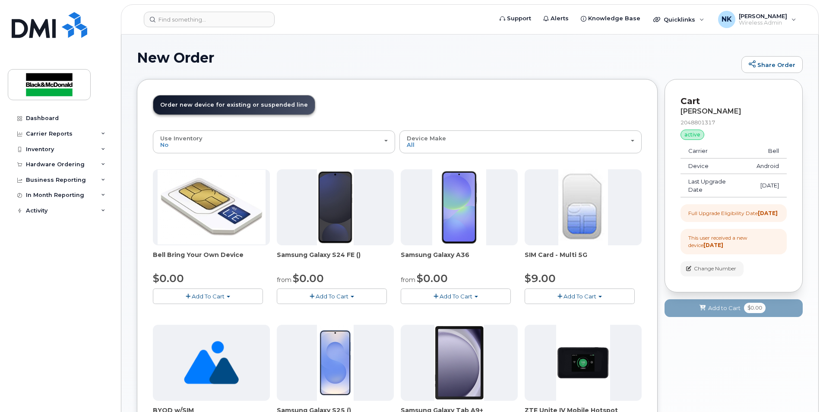
click at [471, 292] on button "Add To Cart" at bounding box center [456, 296] width 110 height 15
click at [457, 311] on link "$0.00 - 3 year term - voice & data plan" at bounding box center [465, 312] width 125 height 11
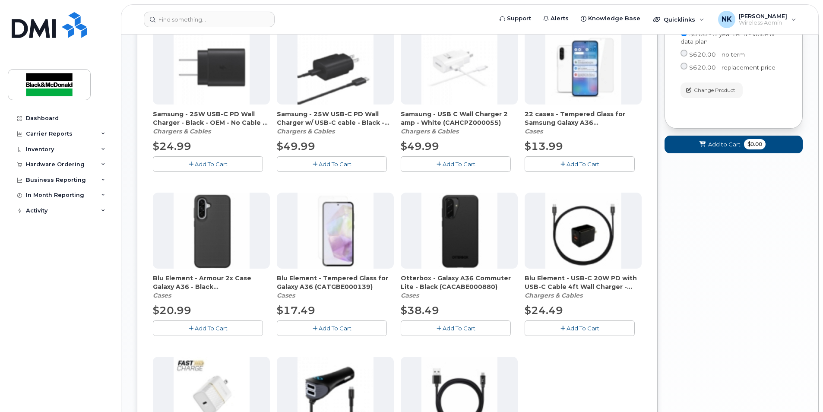
scroll to position [461, 0]
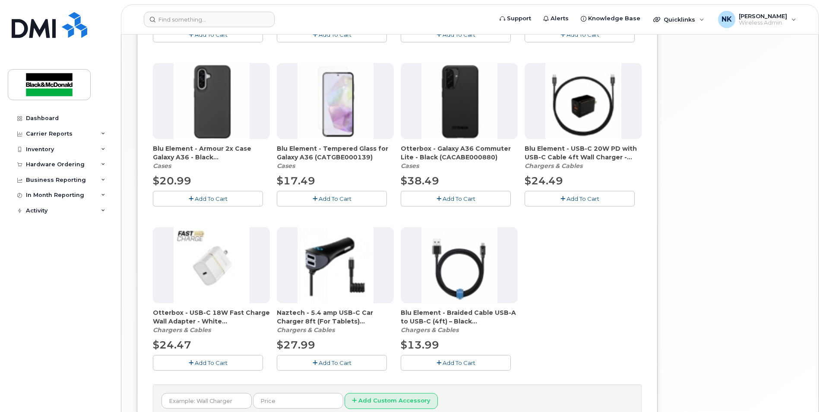
click at [335, 202] on button "Add To Cart" at bounding box center [332, 198] width 110 height 15
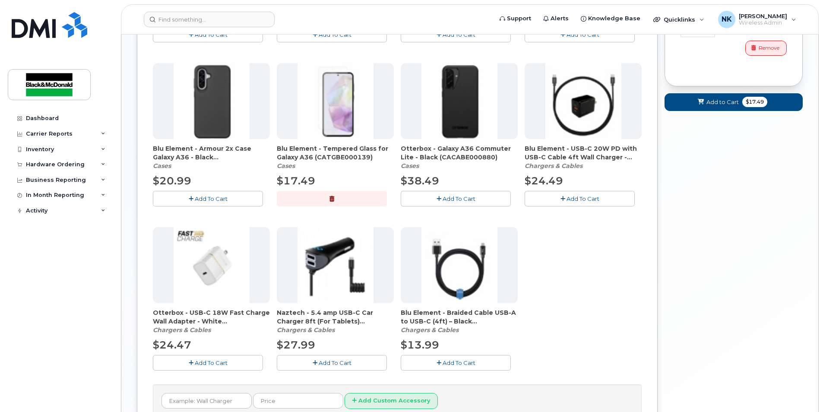
click at [463, 202] on span "Add To Cart" at bounding box center [459, 198] width 33 height 7
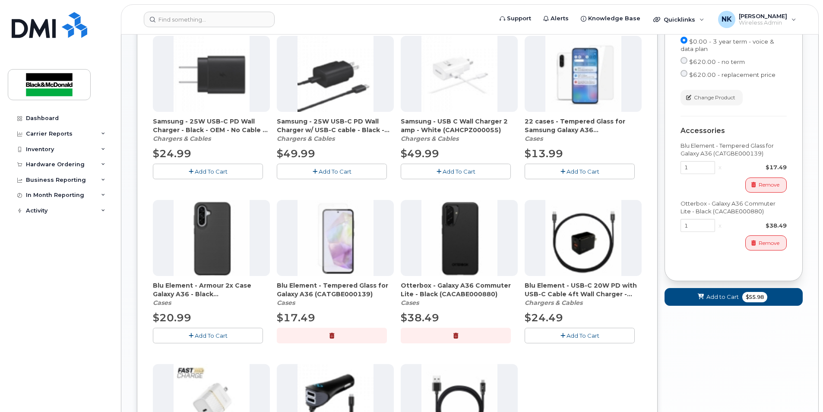
scroll to position [331, 0]
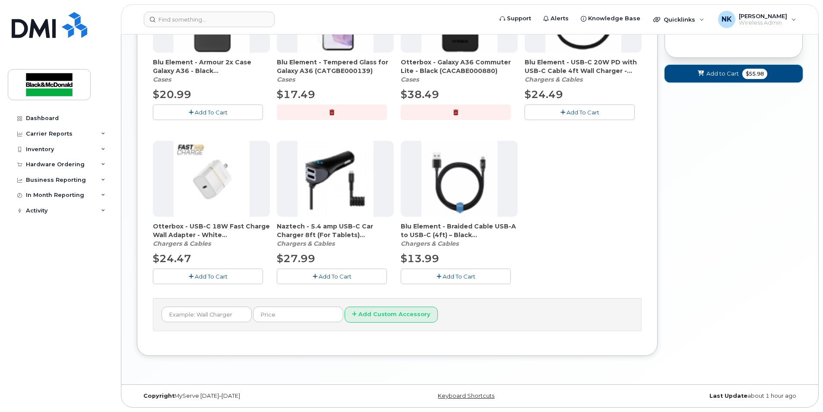
click at [735, 78] on span "Add to Cart" at bounding box center [723, 74] width 32 height 8
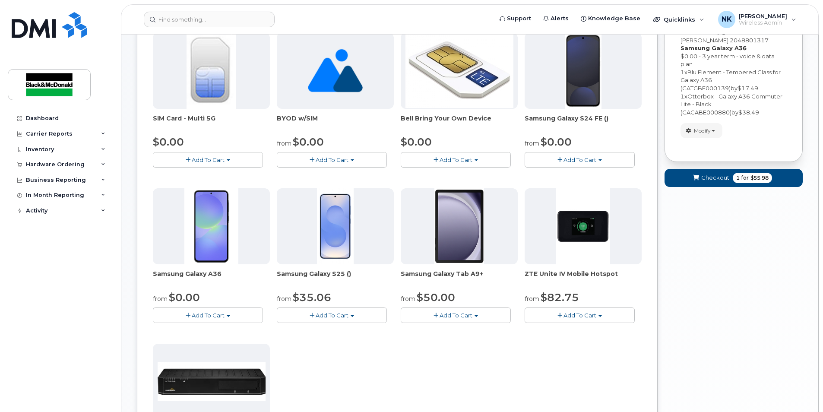
scroll to position [14, 0]
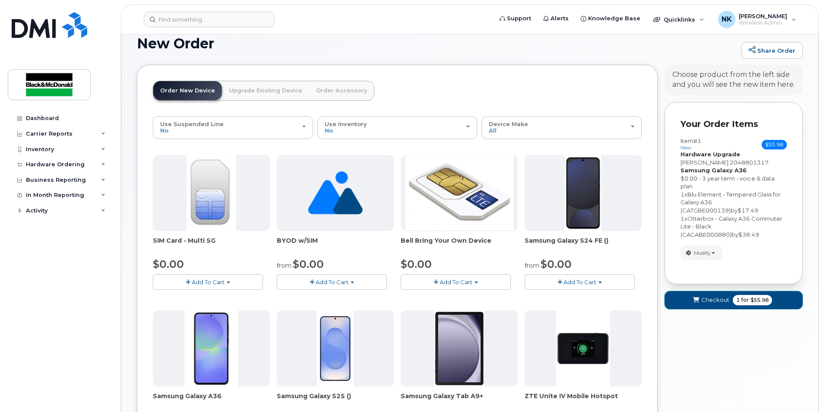
click at [702, 304] on span "Checkout" at bounding box center [716, 300] width 28 height 8
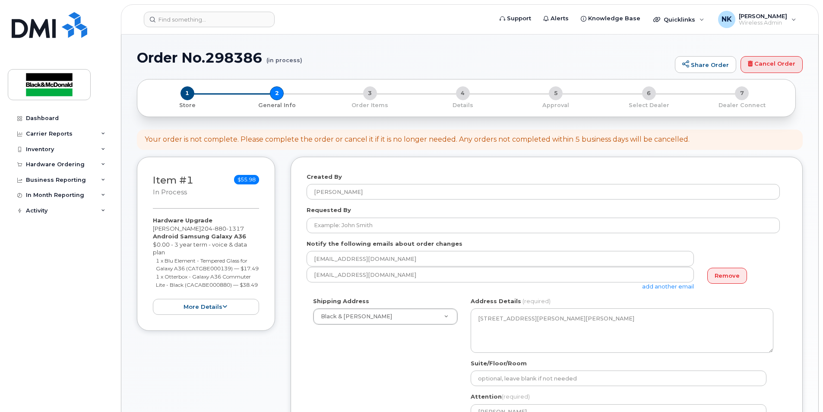
select select
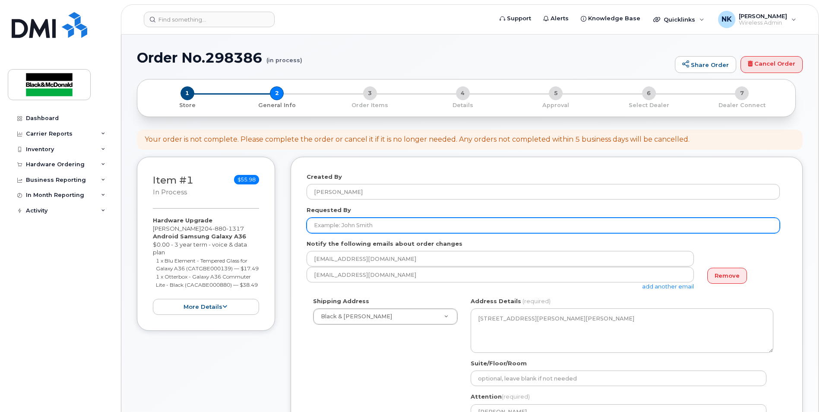
click at [370, 226] on input "Requested By" at bounding box center [543, 226] width 473 height 16
type input "[PERSON_NAME]"
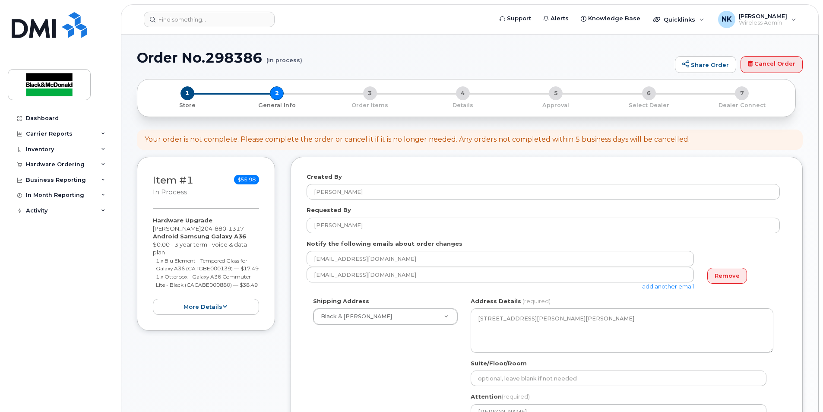
click at [395, 380] on div "Shipping Address Black & McDonald Regina Black & McDonald Regina Black & McDona…" at bounding box center [543, 378] width 473 height 162
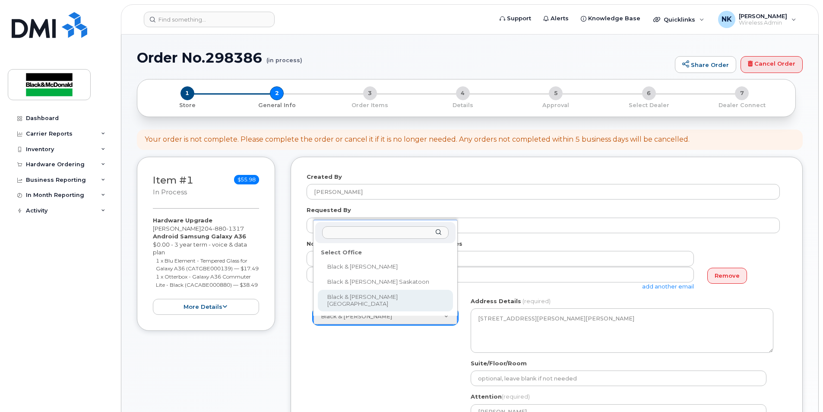
select select
type textarea "401A Weston Street Winnipeg Manitoba R3E 3H4"
type input "[PERSON_NAME]"
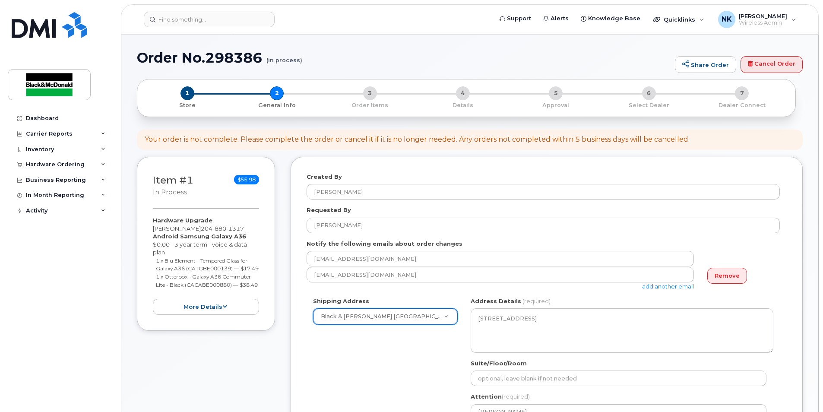
click at [392, 360] on div "Shipping Address Black & McDonald Winnipeg Black & McDonald Regina Black & McDo…" at bounding box center [543, 378] width 473 height 162
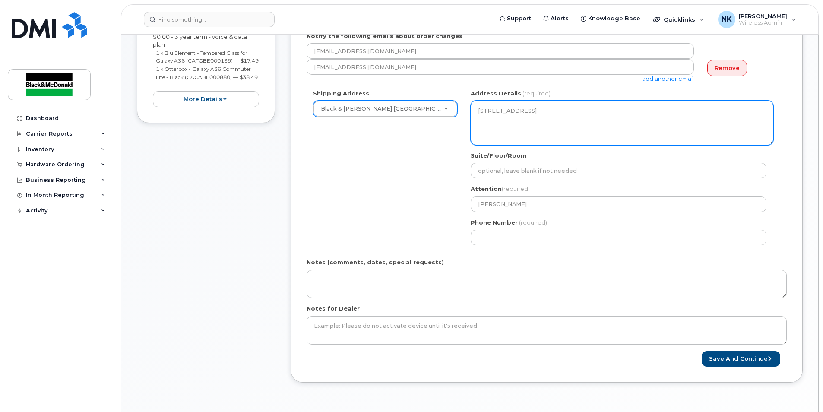
scroll to position [216, 0]
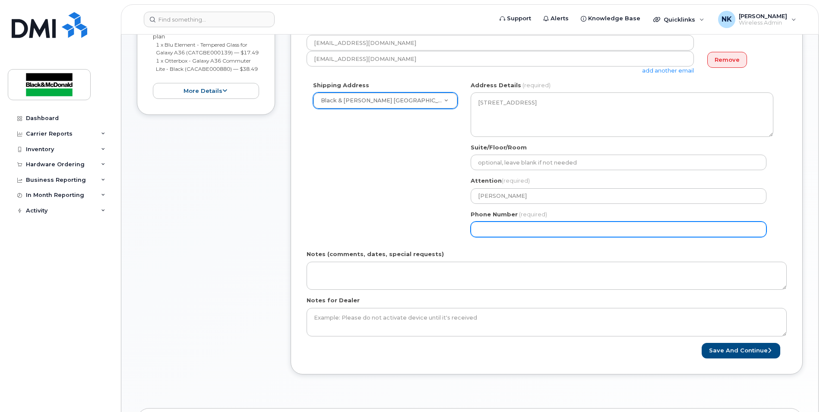
click at [521, 236] on input "Phone Number" at bounding box center [619, 230] width 296 height 16
type input "2047744403"
select select
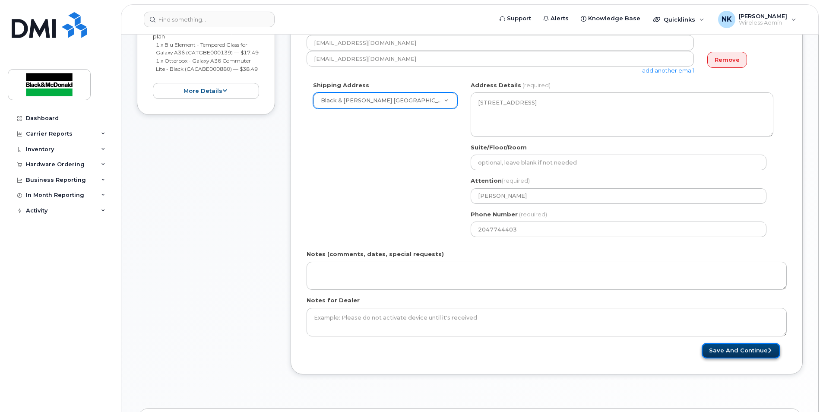
click at [720, 347] on button "Save and Continue" at bounding box center [741, 351] width 79 height 16
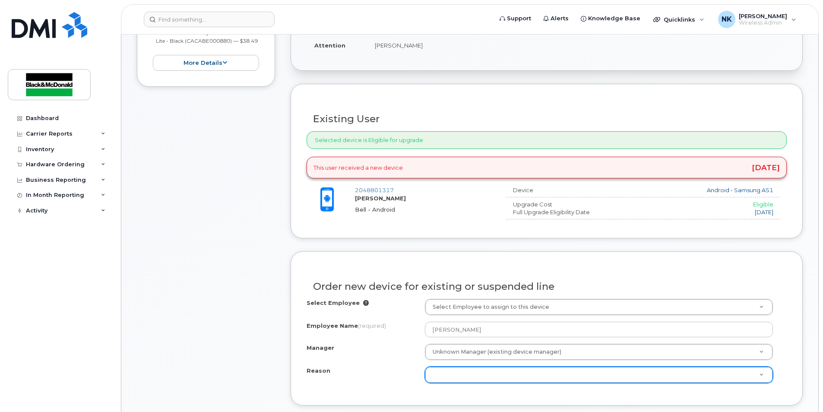
scroll to position [259, 0]
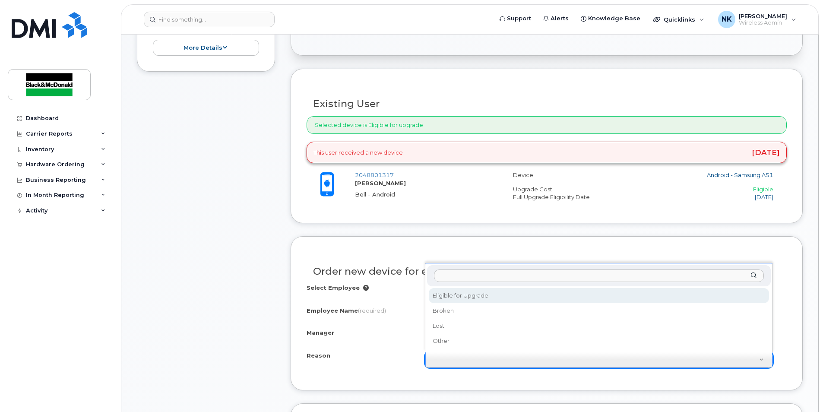
select select "eligible_for_upgrade"
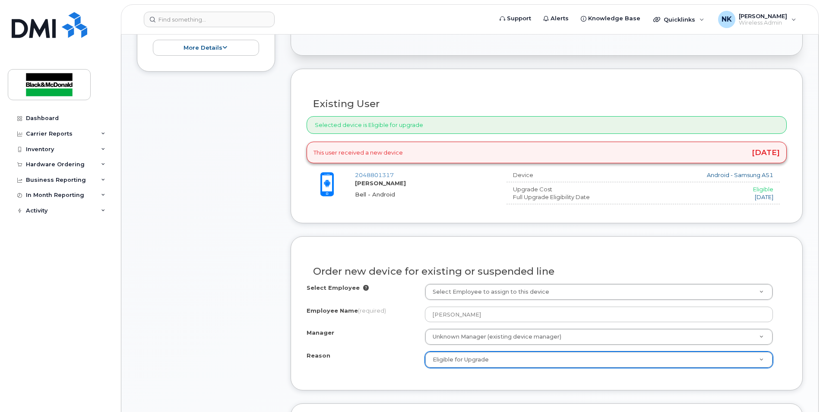
click at [242, 286] on div "Item #1 in process $55.98 Hardware Upgrade Bruce Gallant 204 880 1317 Android S…" at bounding box center [206, 289] width 138 height 783
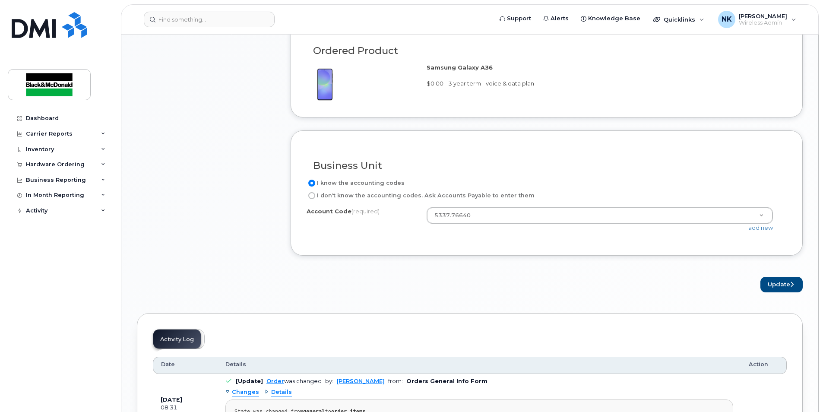
scroll to position [648, 0]
click at [775, 286] on button "Update" at bounding box center [782, 284] width 42 height 16
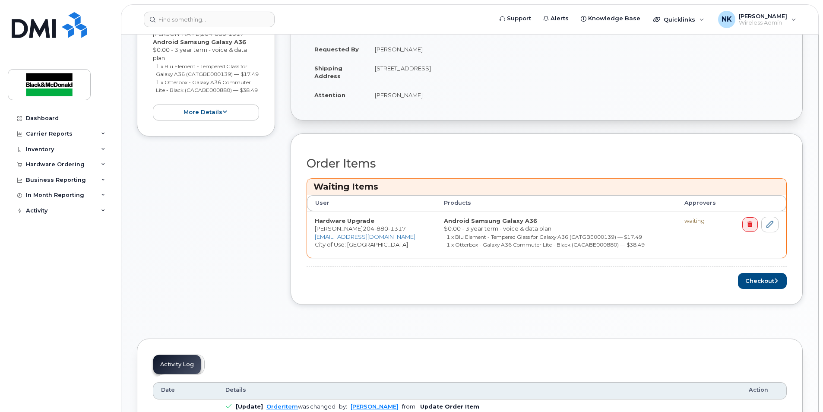
scroll to position [225, 0]
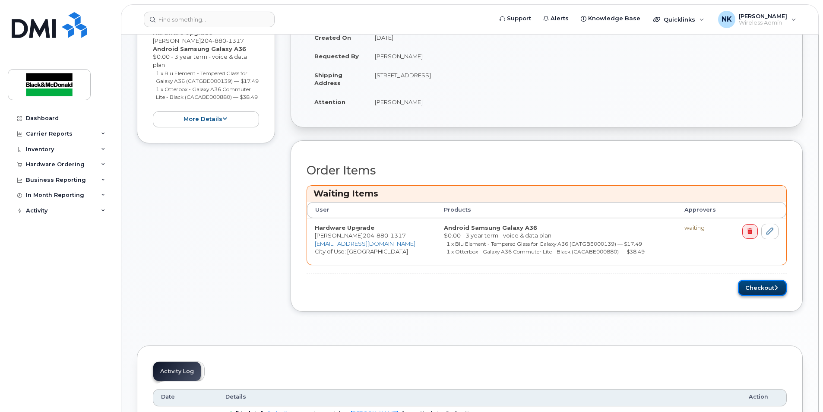
click at [761, 292] on button "Checkout" at bounding box center [762, 288] width 49 height 16
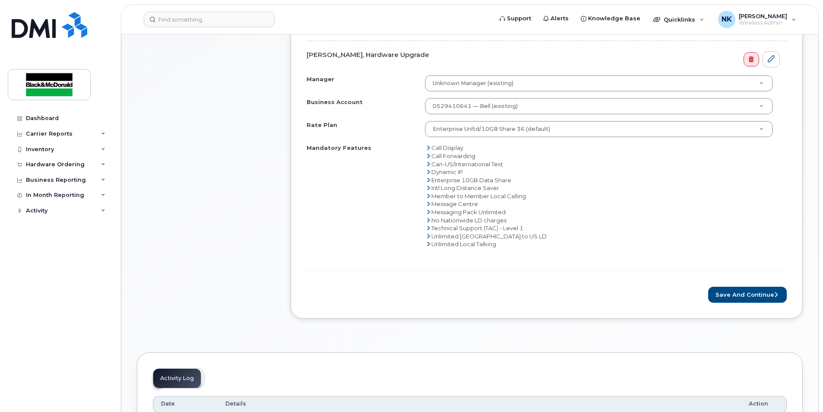
scroll to position [475, 0]
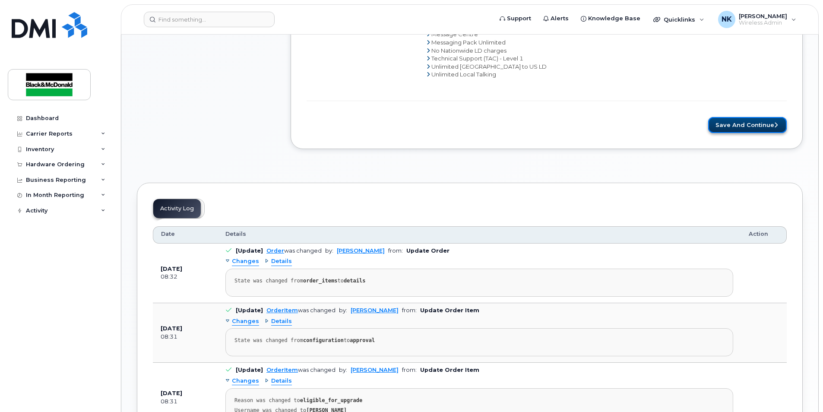
click at [755, 123] on button "Save and Continue" at bounding box center [747, 125] width 79 height 16
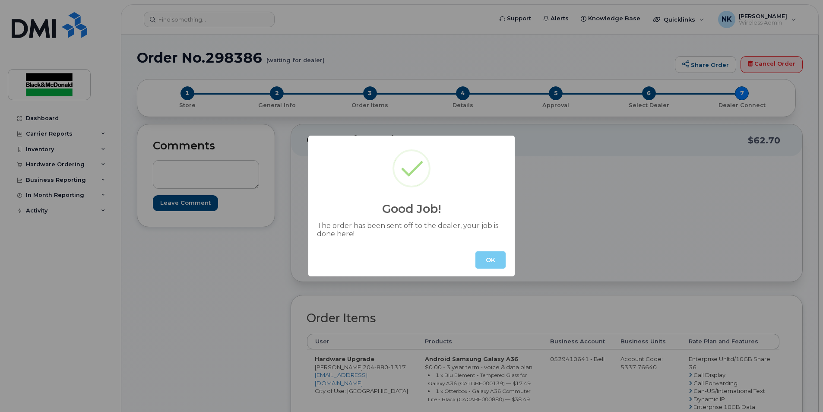
click at [491, 260] on button "OK" at bounding box center [491, 259] width 30 height 17
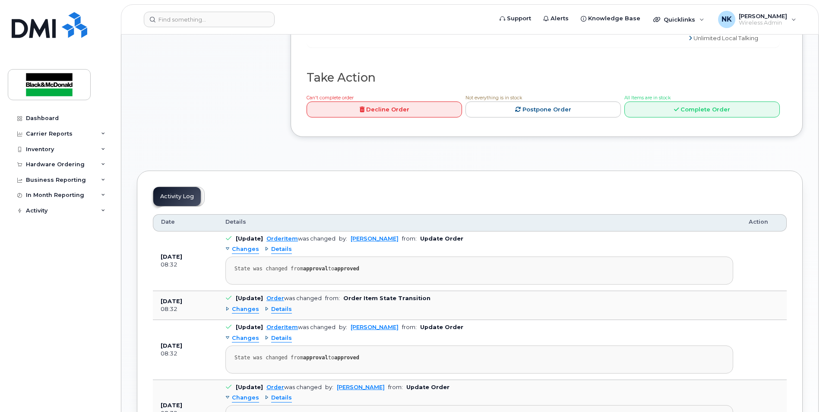
scroll to position [475, 0]
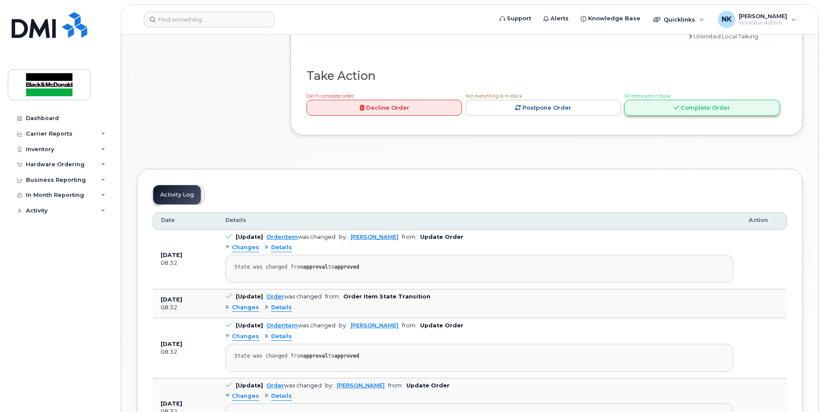
click at [677, 111] on icon at bounding box center [676, 108] width 5 height 6
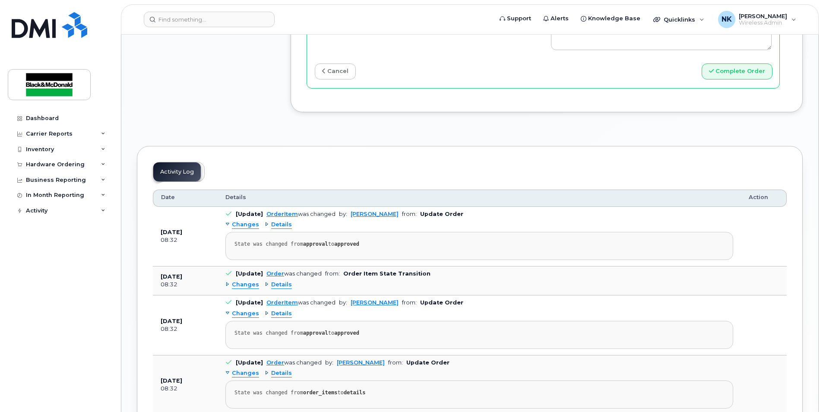
scroll to position [821, 0]
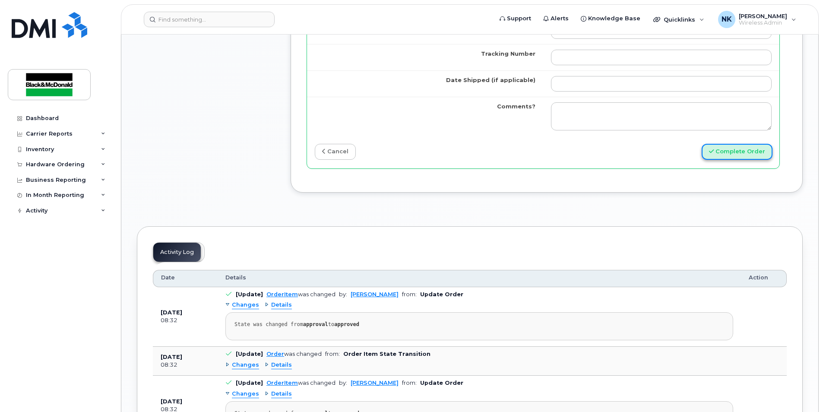
click at [740, 158] on button "Complete Order" at bounding box center [737, 152] width 71 height 16
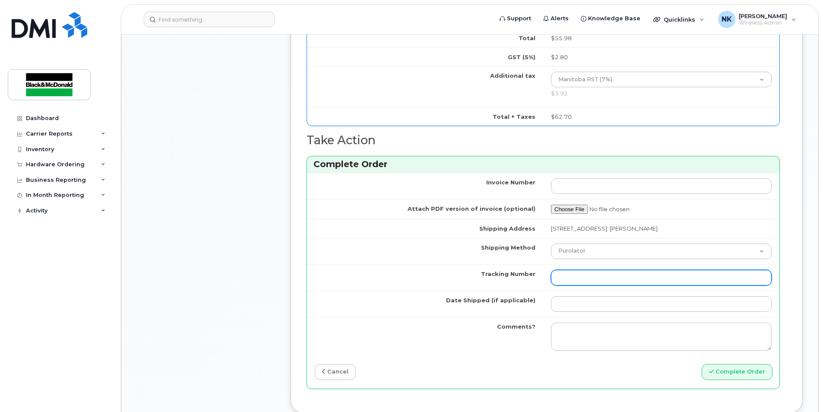
scroll to position [605, 0]
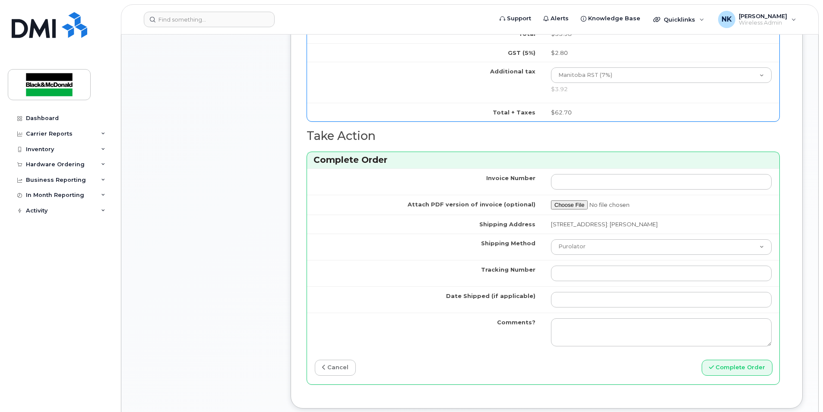
click at [426, 238] on td "Shipping Method" at bounding box center [425, 247] width 236 height 26
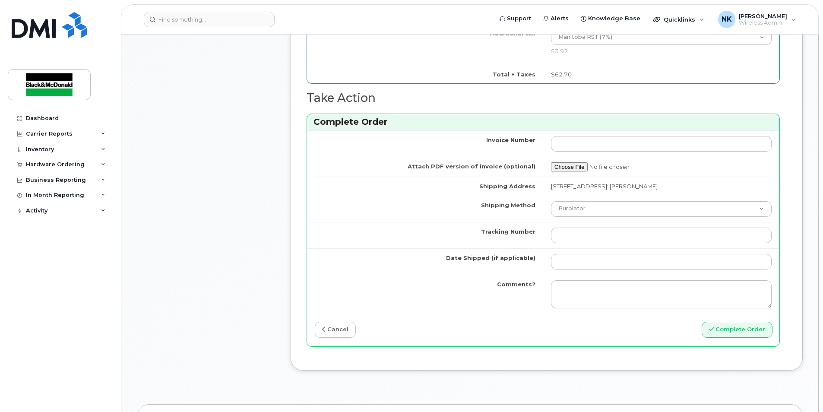
scroll to position [734, 0]
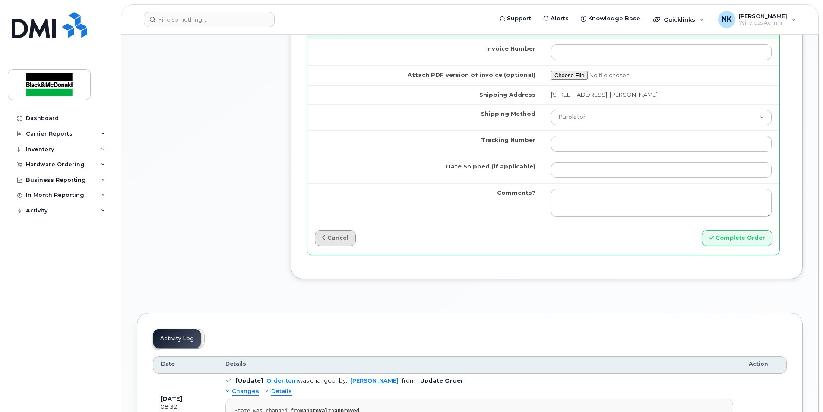
click at [331, 238] on link "cancel" at bounding box center [335, 238] width 41 height 16
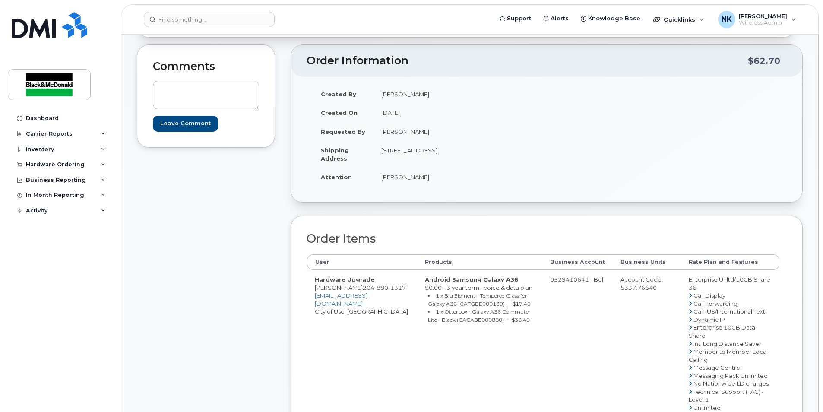
scroll to position [0, 0]
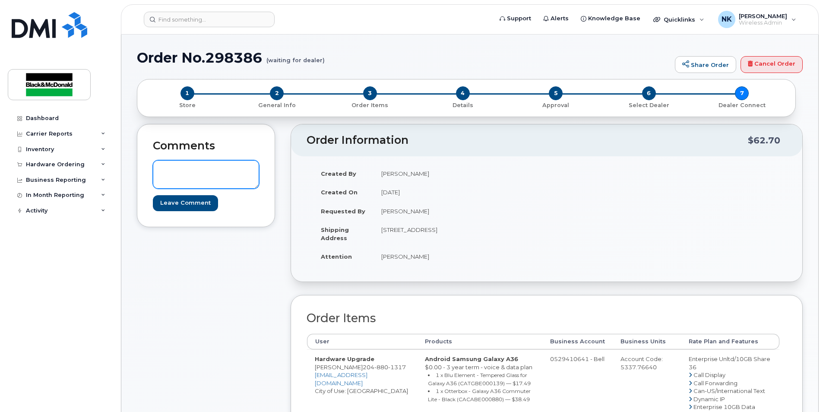
click at [208, 173] on textarea at bounding box center [206, 174] width 106 height 29
type textarea "Hi, I cancelled this order and just reordered it again as we now need it. Did i…"
click at [196, 206] on input "Leave Comment" at bounding box center [185, 203] width 65 height 16
type input "Create Event"
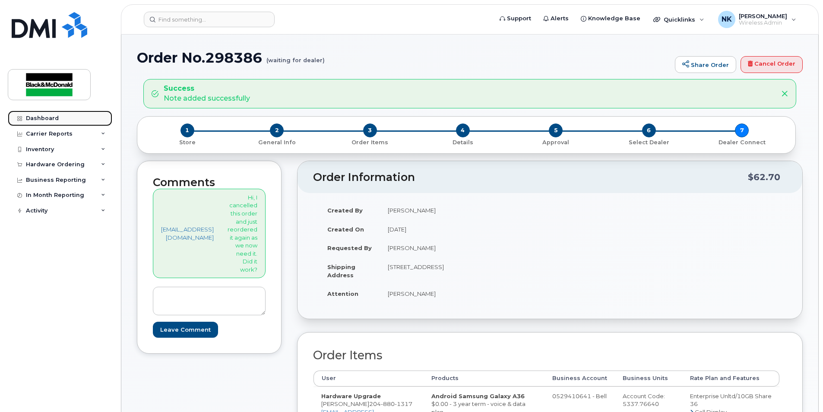
click at [54, 120] on div "Dashboard" at bounding box center [42, 118] width 33 height 7
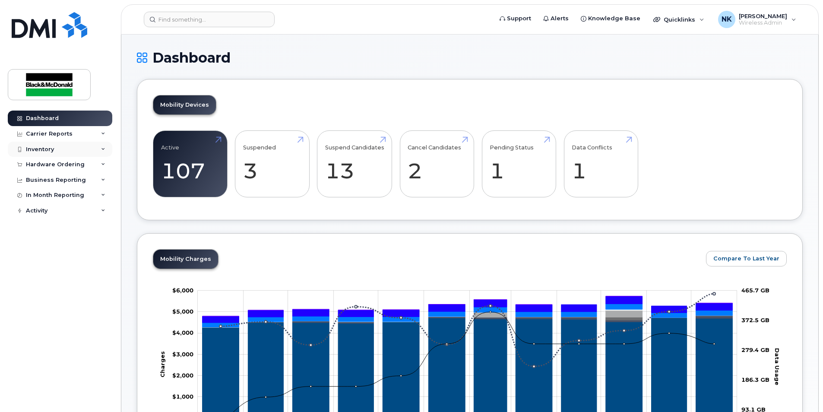
click at [52, 146] on div "Inventory" at bounding box center [40, 149] width 28 height 7
click at [49, 216] on div "Hardware Ordering" at bounding box center [55, 214] width 59 height 7
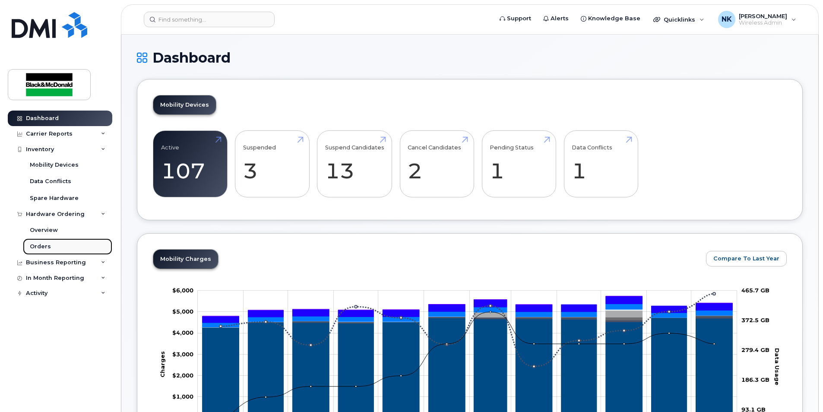
click at [53, 249] on link "Orders" at bounding box center [67, 246] width 89 height 16
